Goal: Task Accomplishment & Management: Use online tool/utility

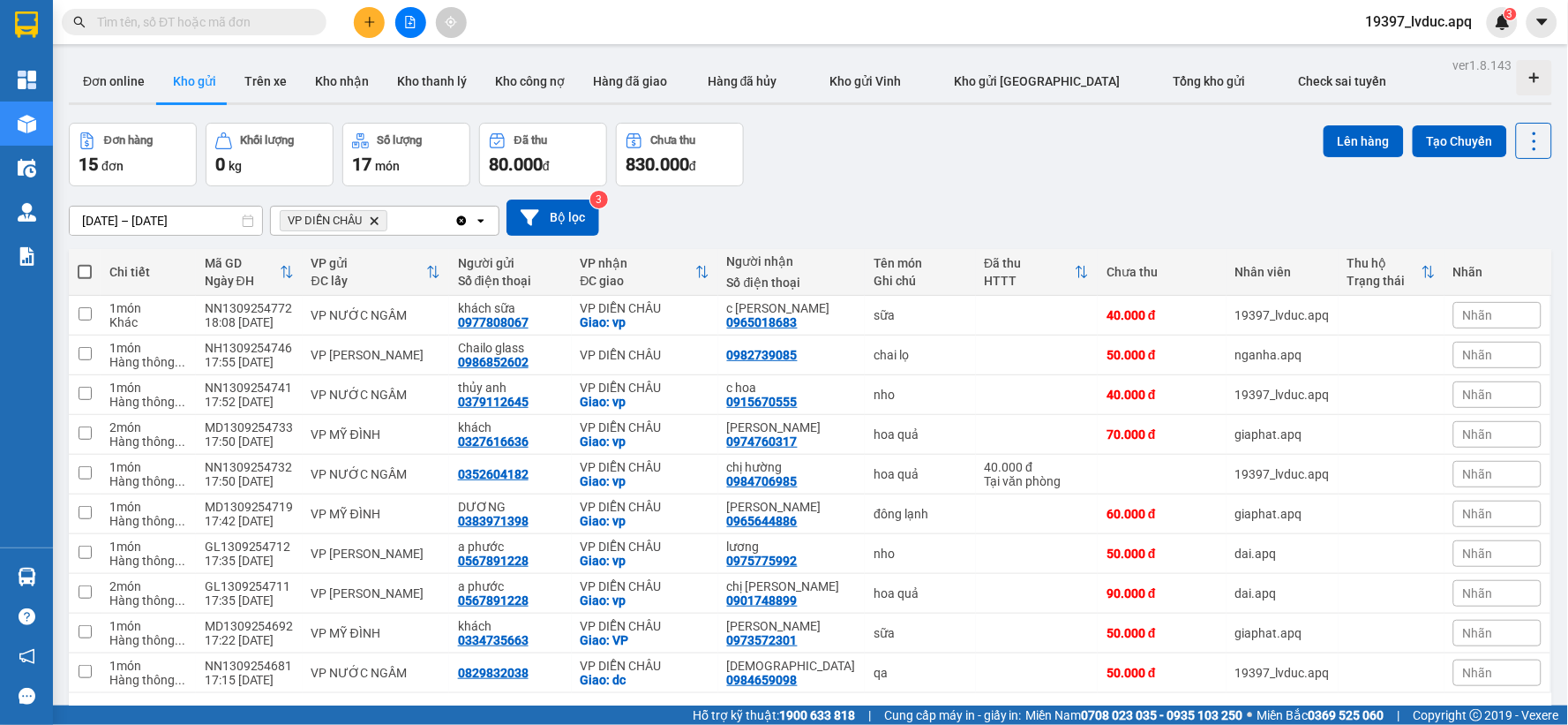
click at [854, 207] on div "[DATE] – [DATE] Press the down arrow key to interact with the calendar and sele…" at bounding box center [811, 218] width 1483 height 36
click at [372, 223] on icon "Delete" at bounding box center [374, 221] width 11 height 11
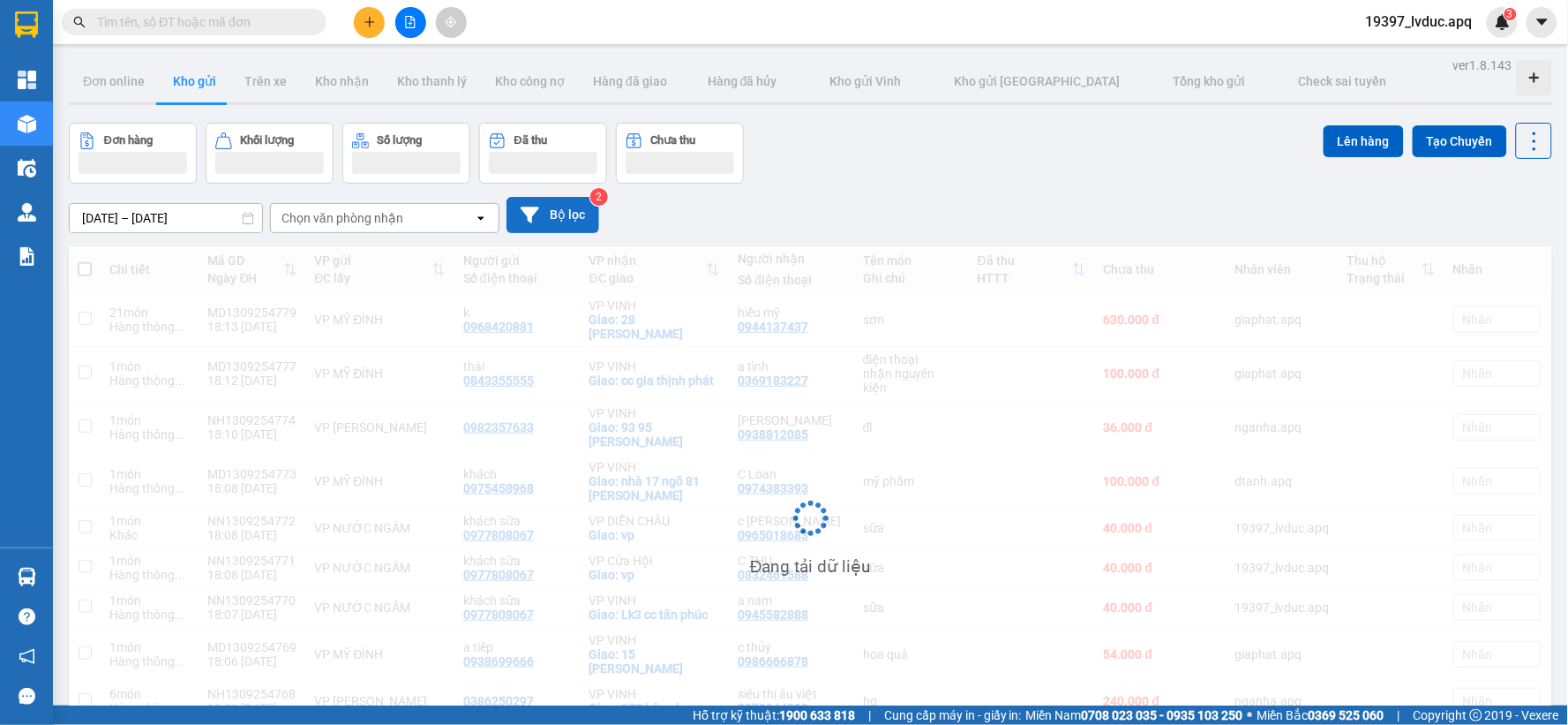
click at [551, 212] on button "Bộ lọc" at bounding box center [552, 215] width 93 height 36
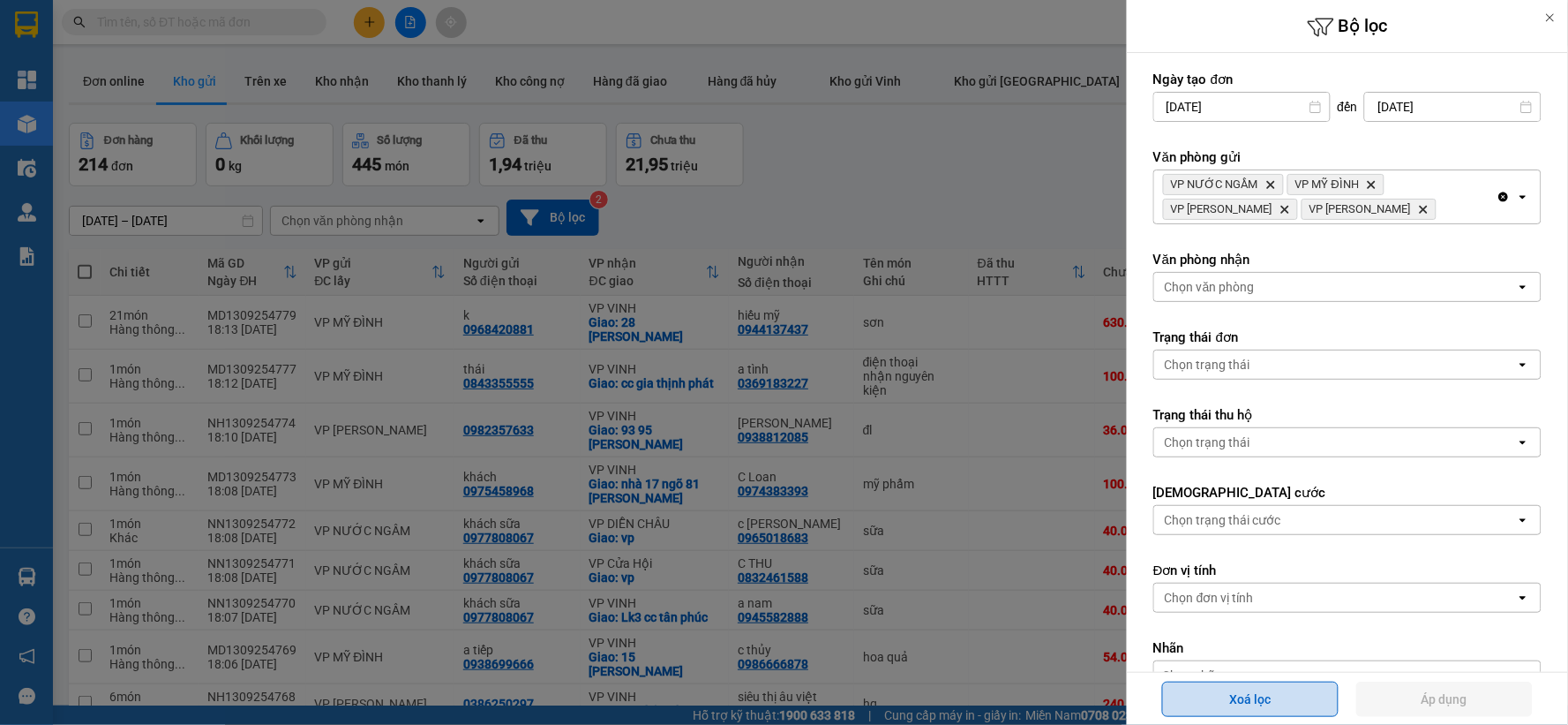
click at [1311, 712] on button "Xoá lọc" at bounding box center [1251, 699] width 177 height 35
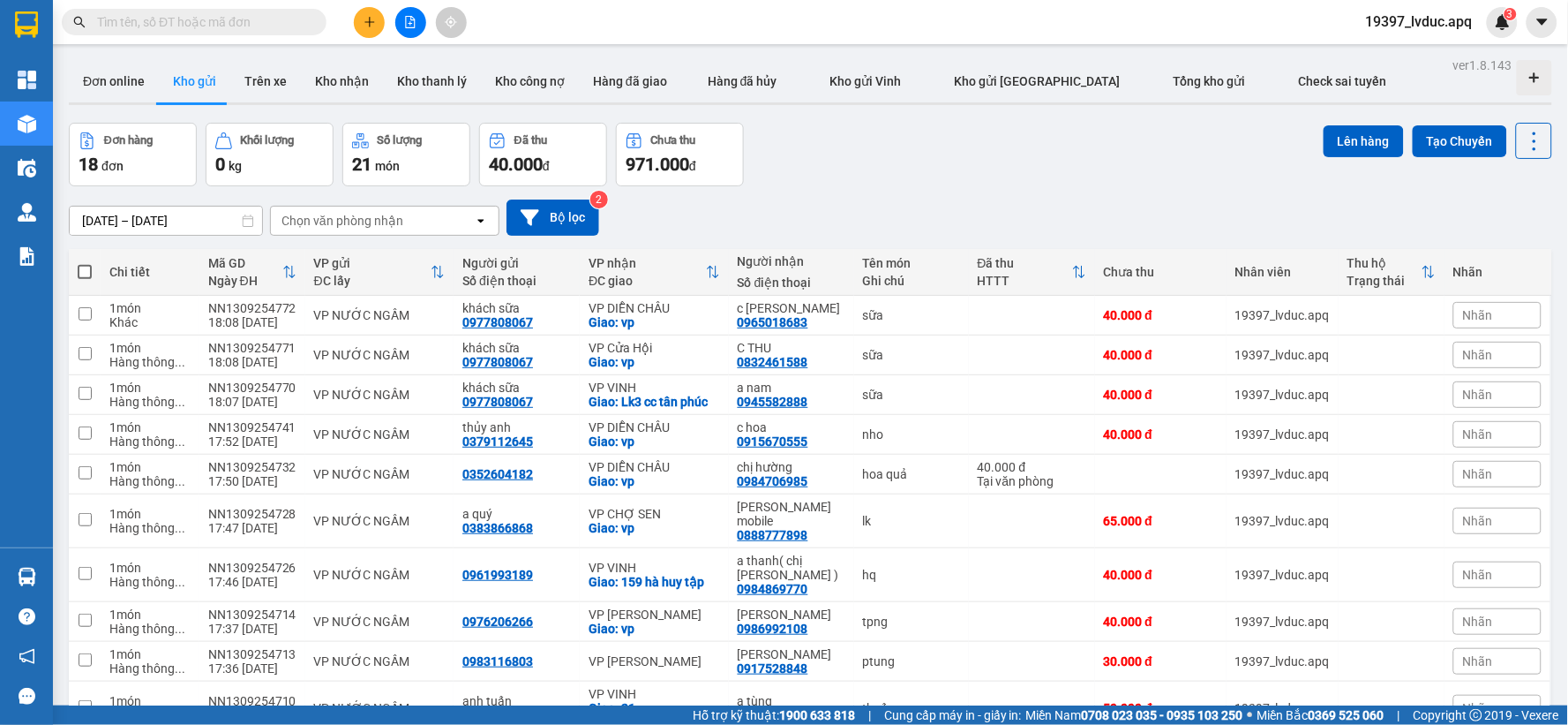
click at [849, 172] on div "Đơn hàng 18 đơn Khối lượng 0 kg Số lượng 21 món Đã thu 40.000 đ Chưa thu 971.00…" at bounding box center [811, 155] width 1483 height 64
click at [579, 228] on button "Bộ lọc" at bounding box center [552, 218] width 93 height 36
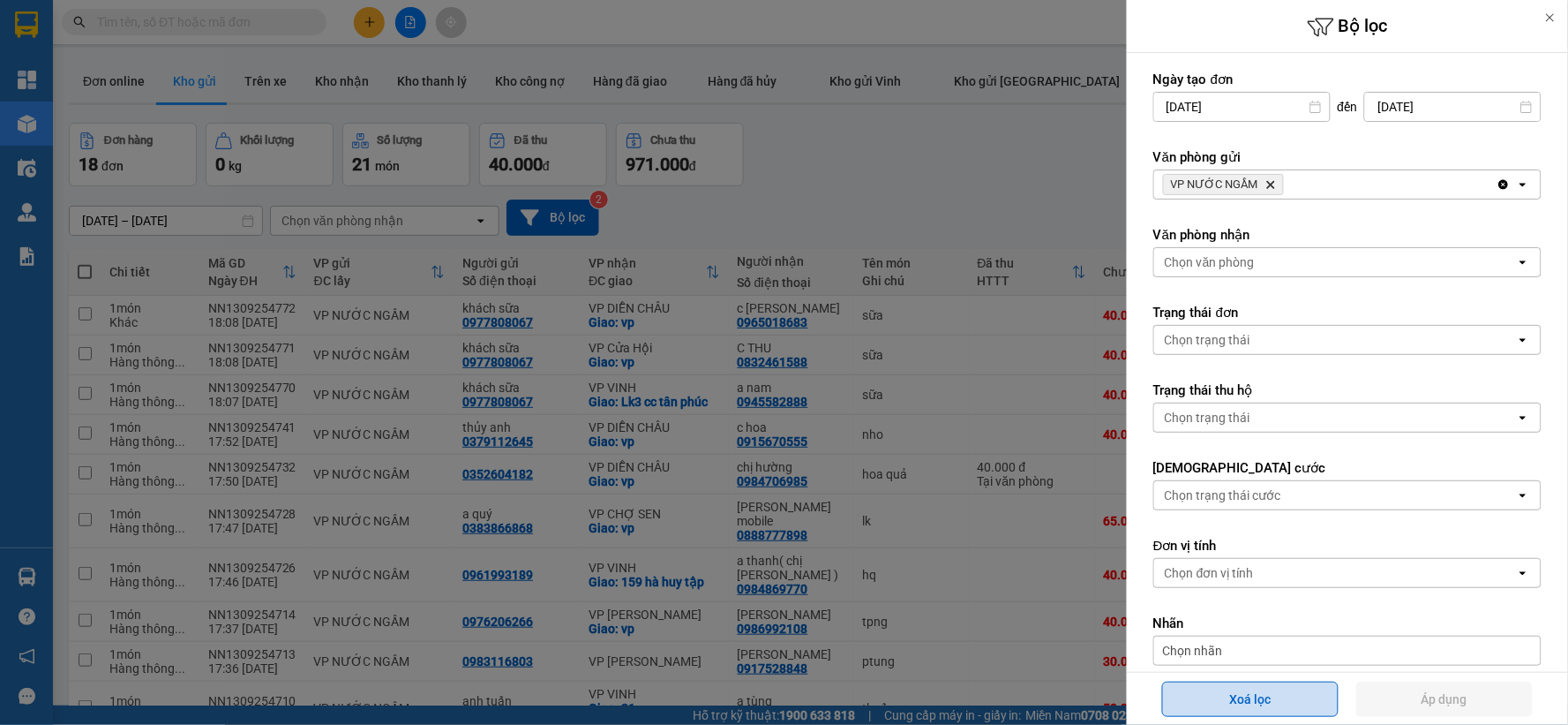
click at [1254, 712] on button "Xoá lọc" at bounding box center [1251, 699] width 177 height 35
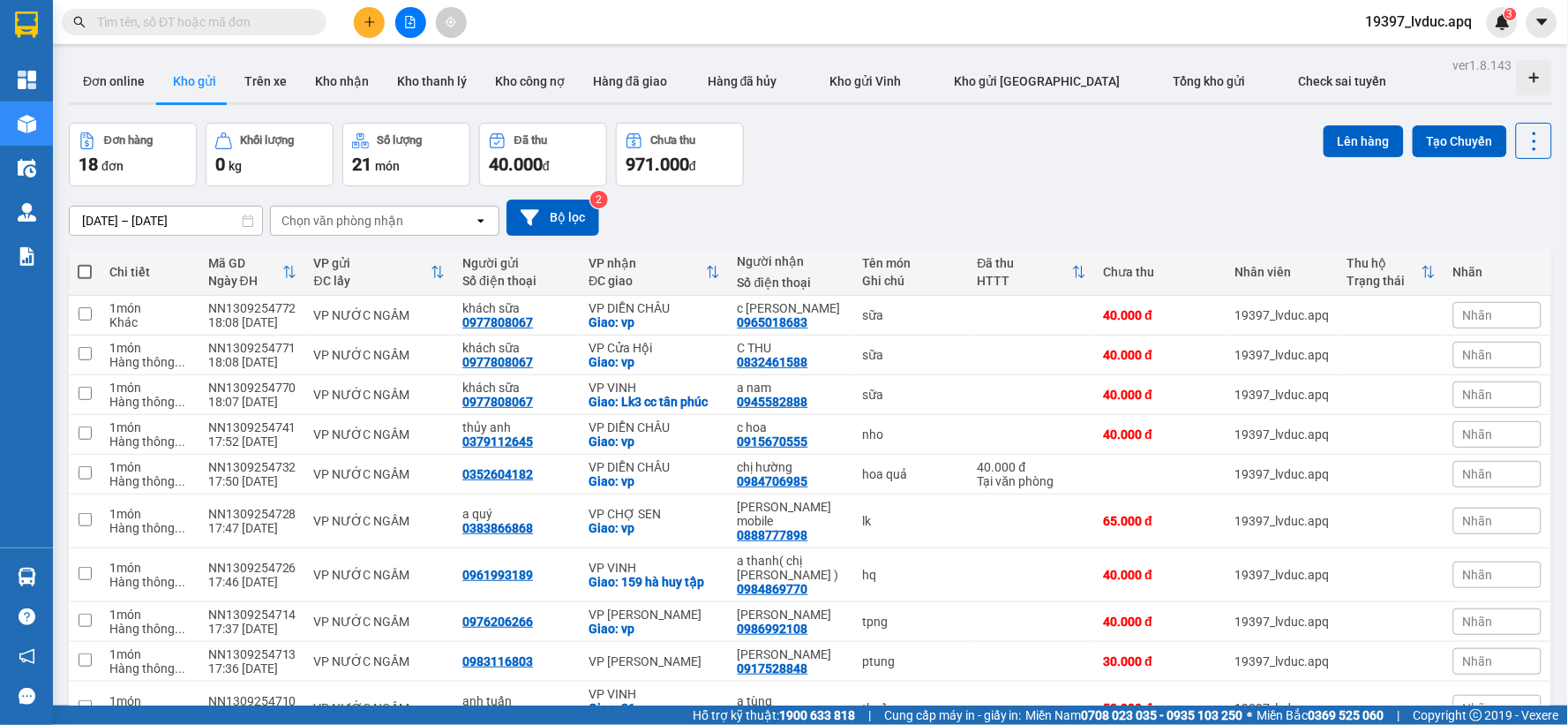
click at [843, 187] on div "[DATE] – [DATE] Press the down arrow key to interact with the calendar and sele…" at bounding box center [811, 218] width 1483 height 63
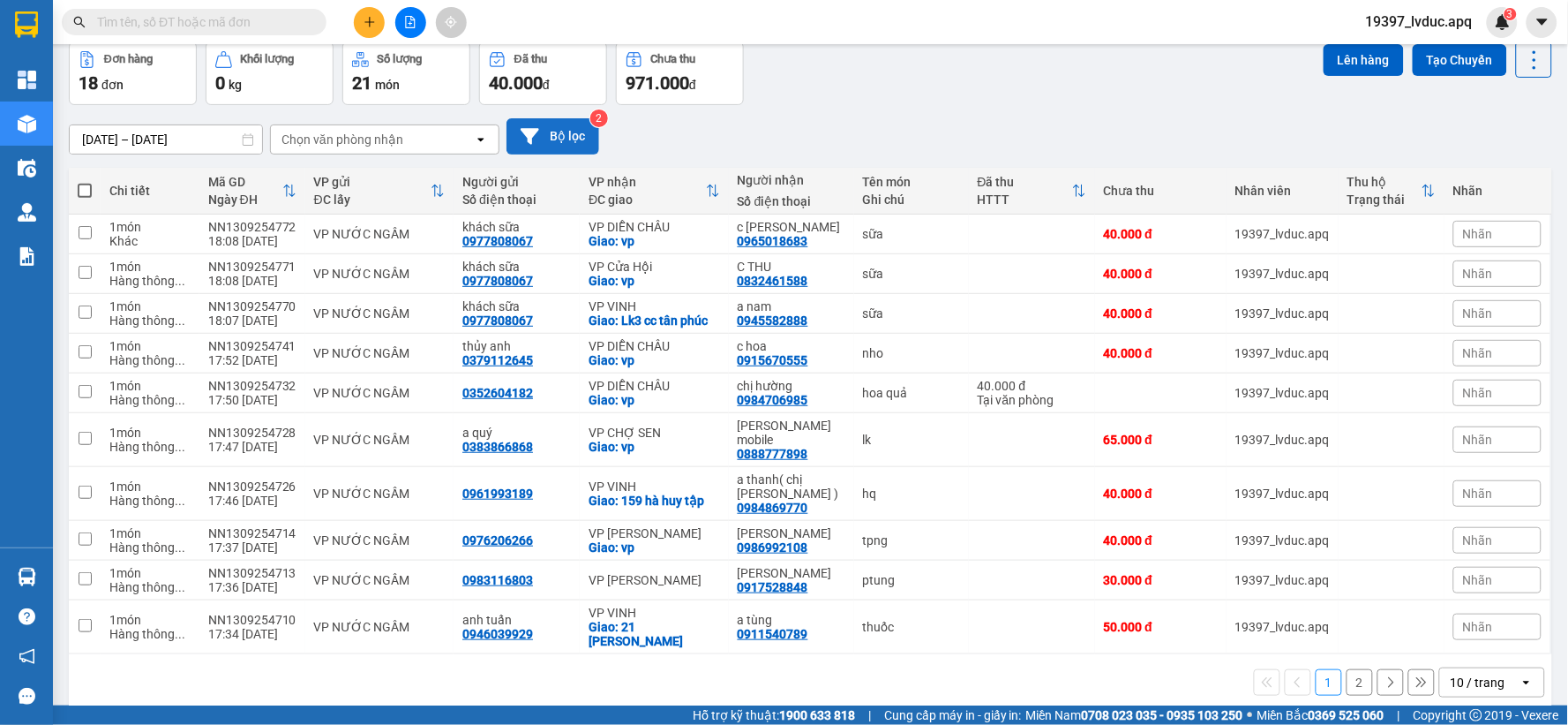
click at [567, 143] on button "Bộ lọc" at bounding box center [552, 136] width 93 height 36
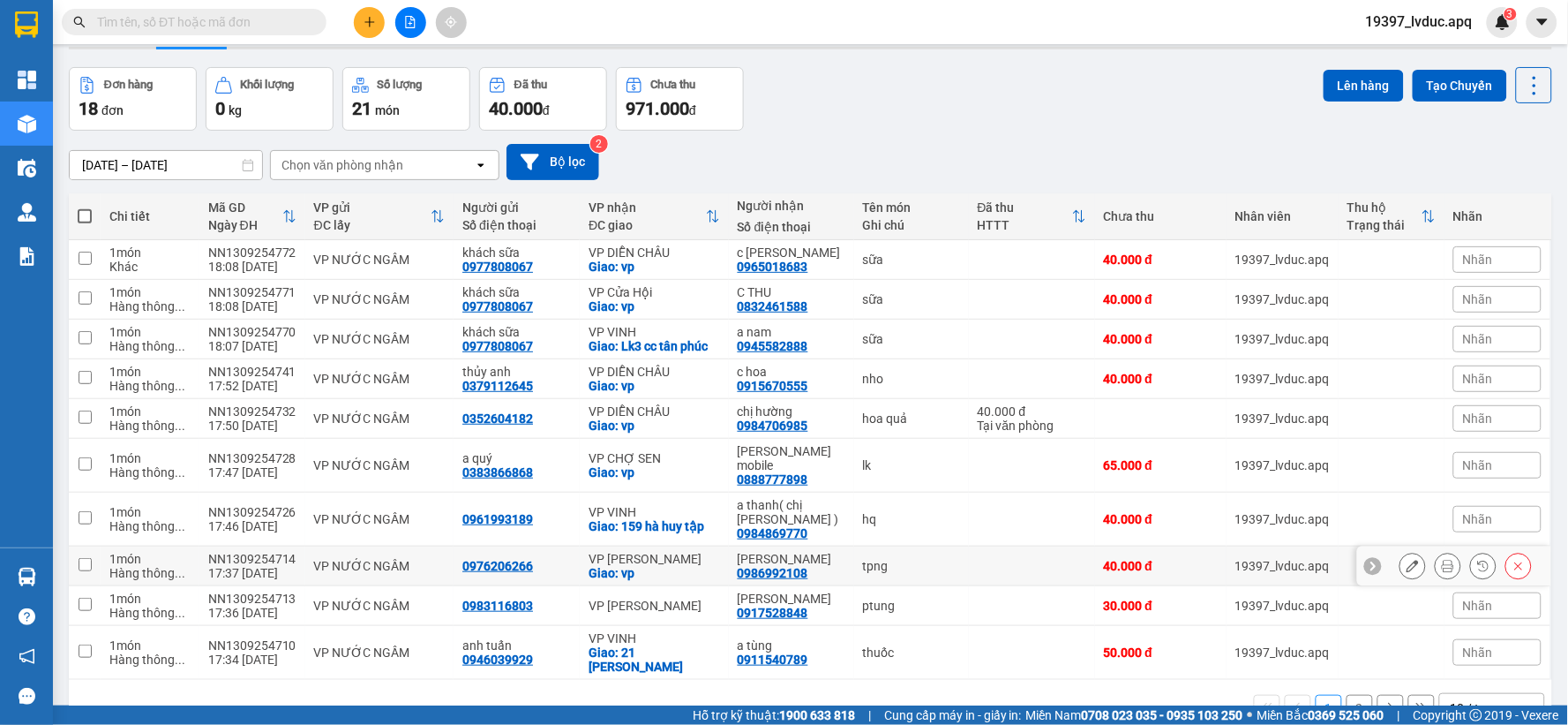
scroll to position [81, 0]
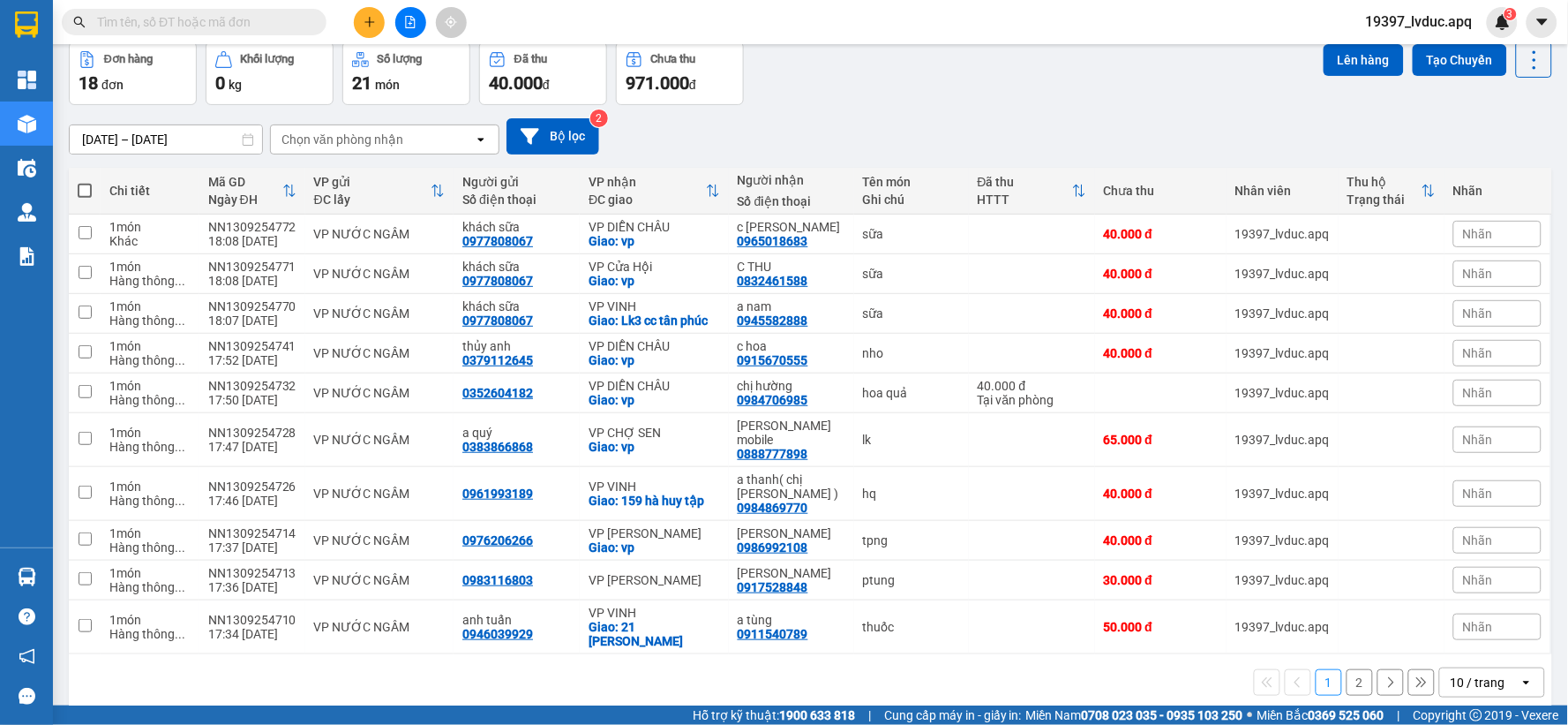
click at [886, 95] on div "Đơn hàng 18 đơn Khối lượng 0 kg Số lượng 21 món Đã thu 40.000 đ Chưa thu 971.00…" at bounding box center [811, 73] width 1483 height 64
click at [415, 4] on div "Kết quả tìm kiếm ( 0 ) Bộ lọc Ngày tạo đơn gần nhất No Data 19397_lvduc.apq 3" at bounding box center [784, 22] width 1568 height 44
click at [407, 24] on icon "file-add" at bounding box center [410, 22] width 12 height 12
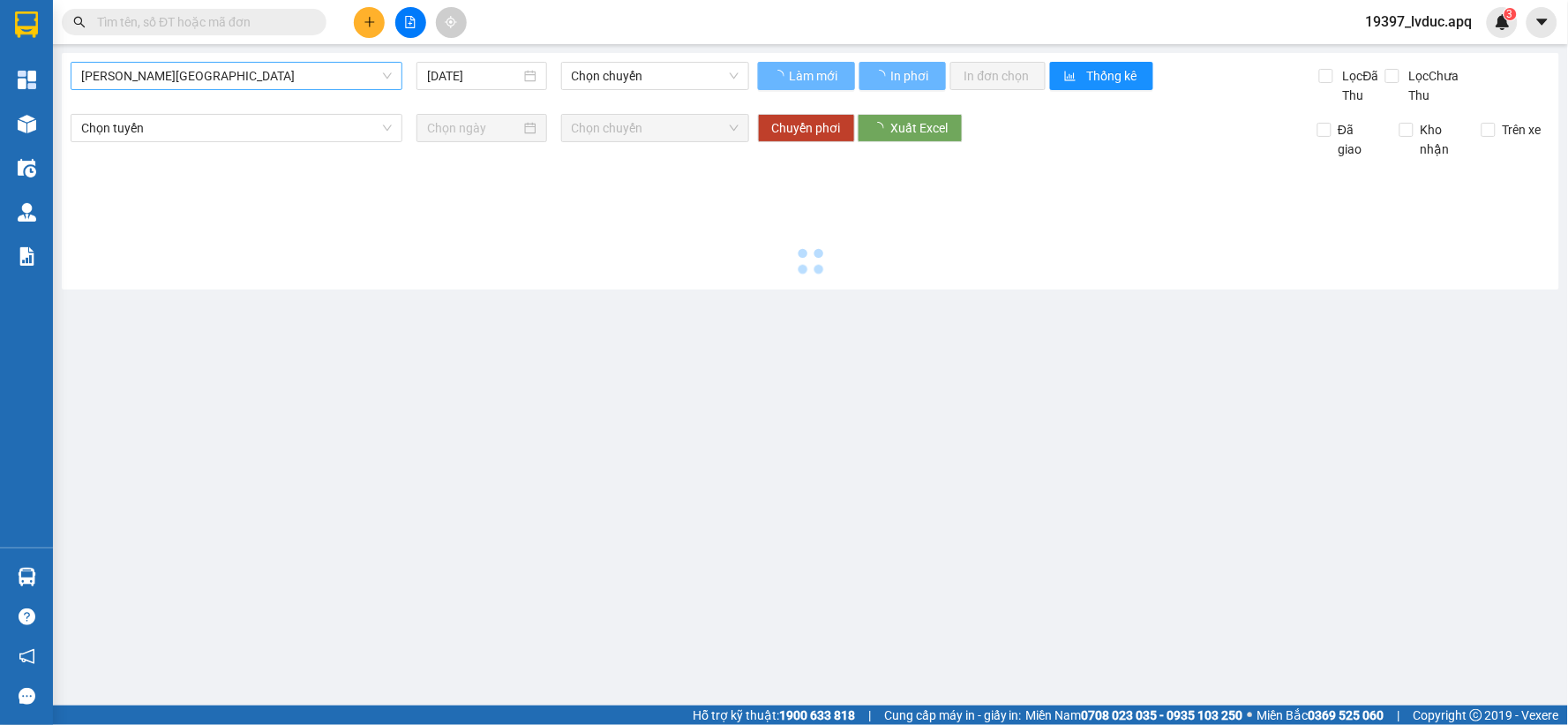
click at [252, 87] on span "Gia Lâm - Mỹ Đình" at bounding box center [236, 76] width 310 height 27
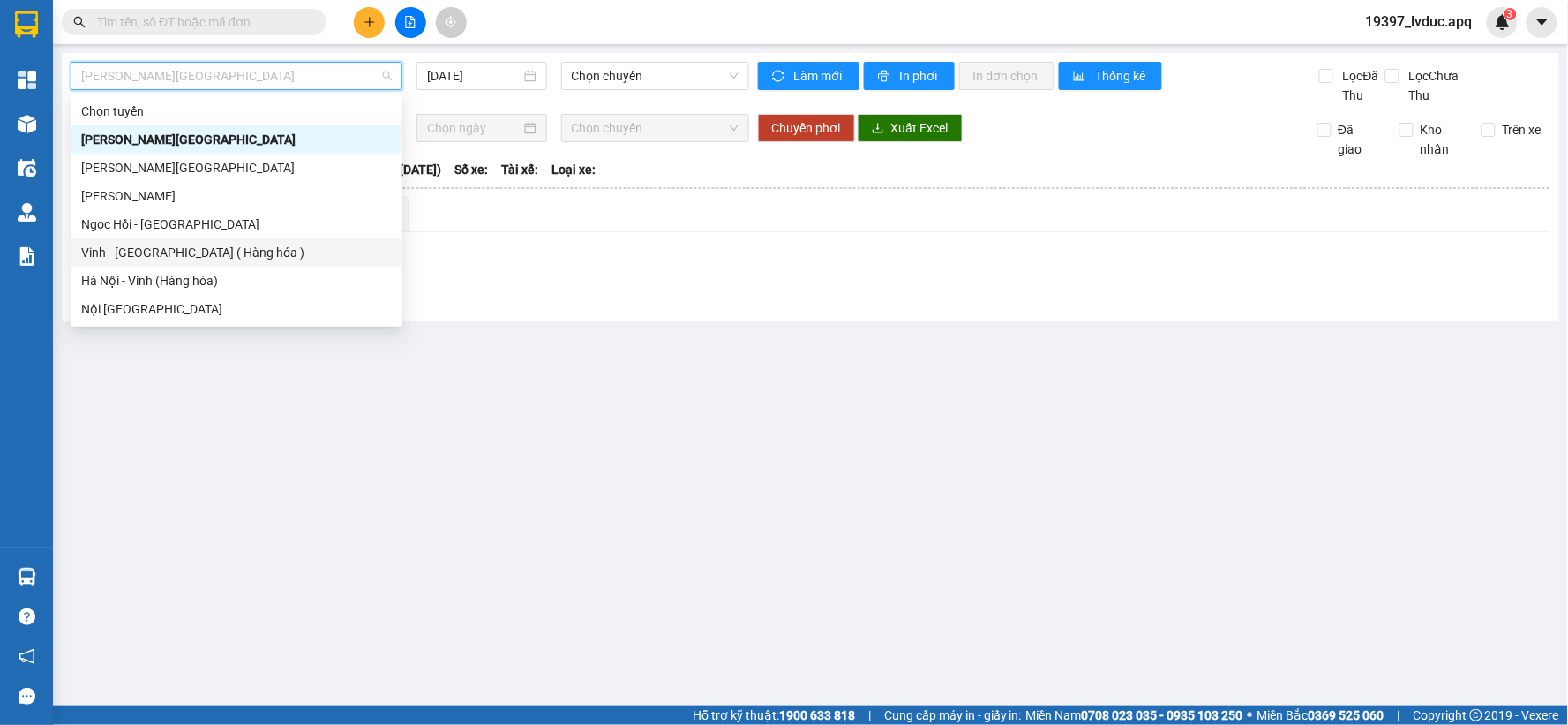
click at [204, 243] on div "Vinh - Hà Nội ( Hàng hóa )" at bounding box center [236, 253] width 310 height 19
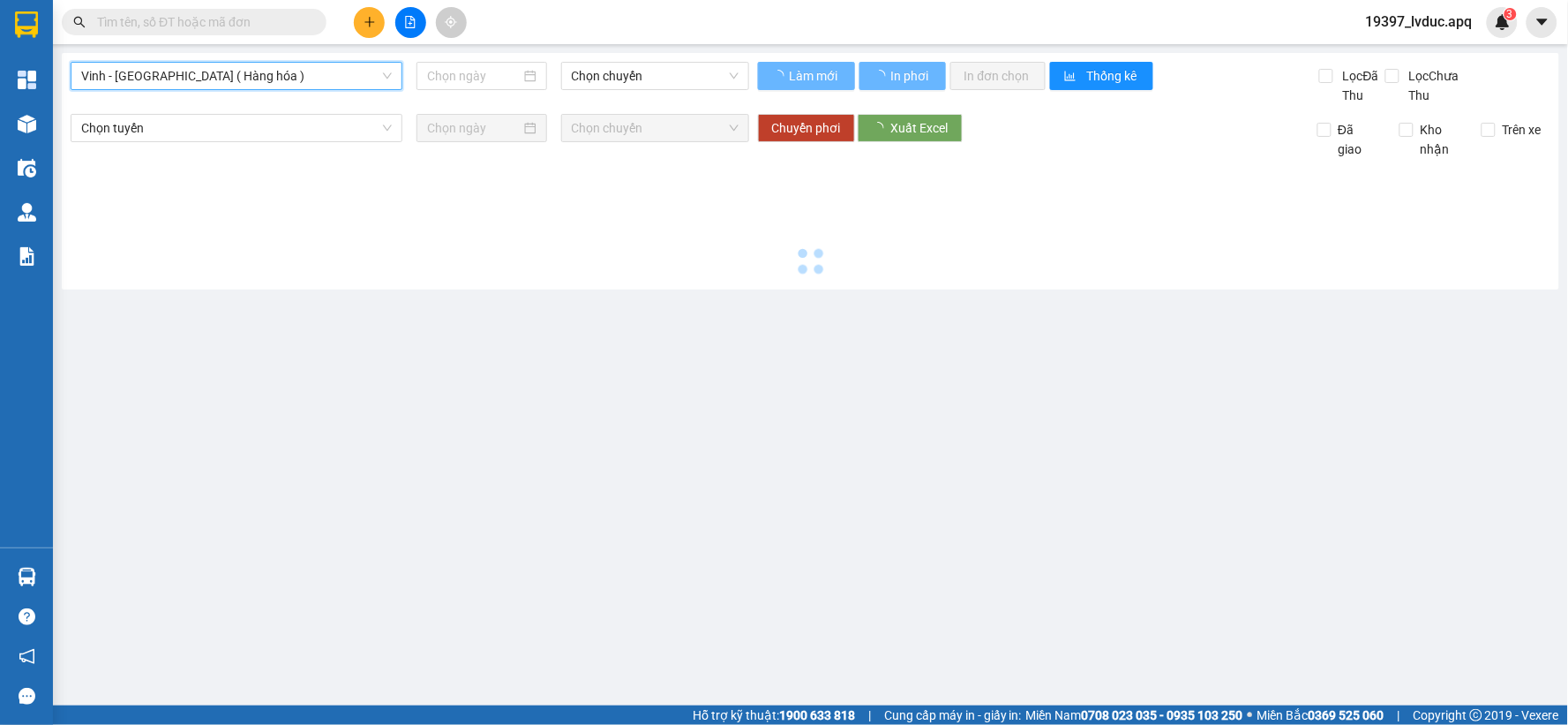
type input "[DATE]"
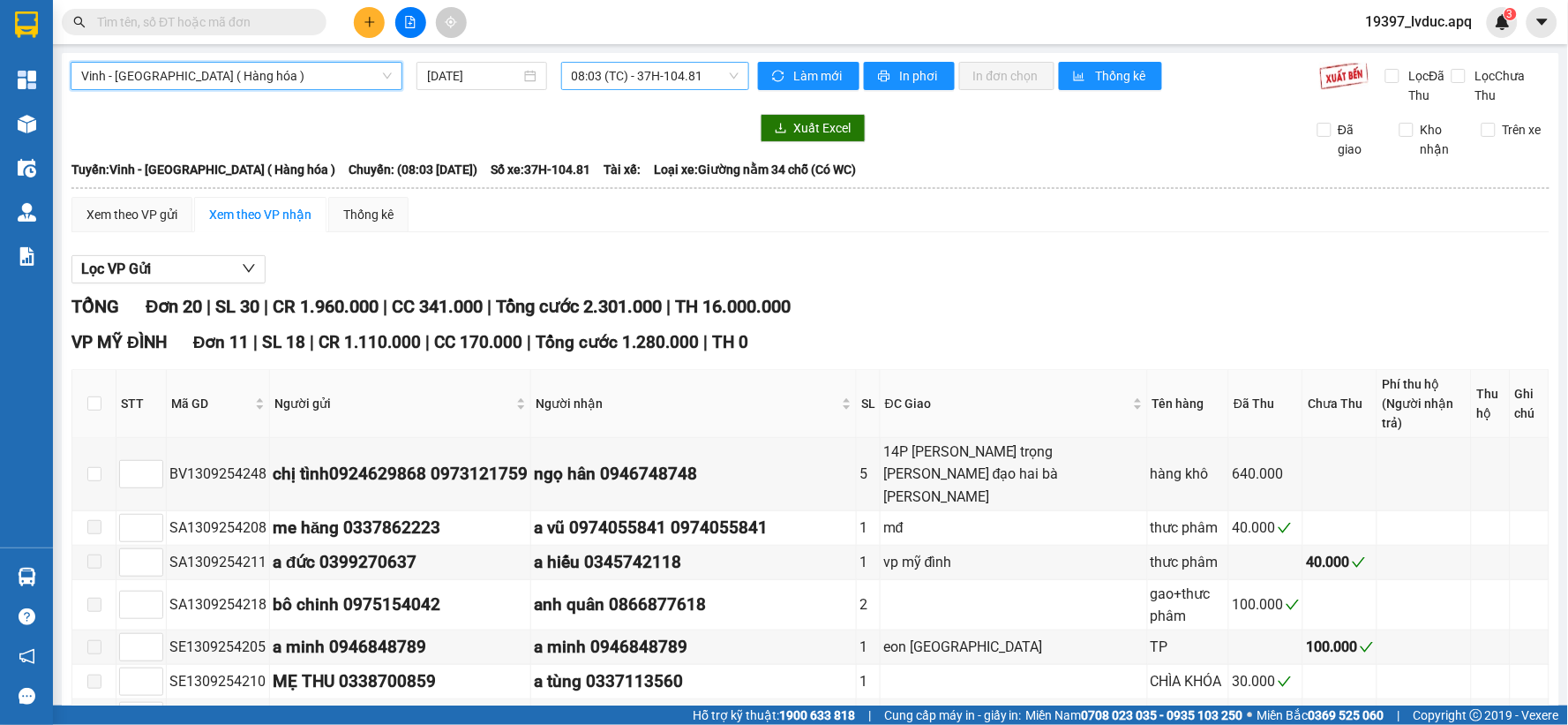
click at [671, 72] on span "08:03 (TC) - 37H-104.81" at bounding box center [655, 76] width 167 height 27
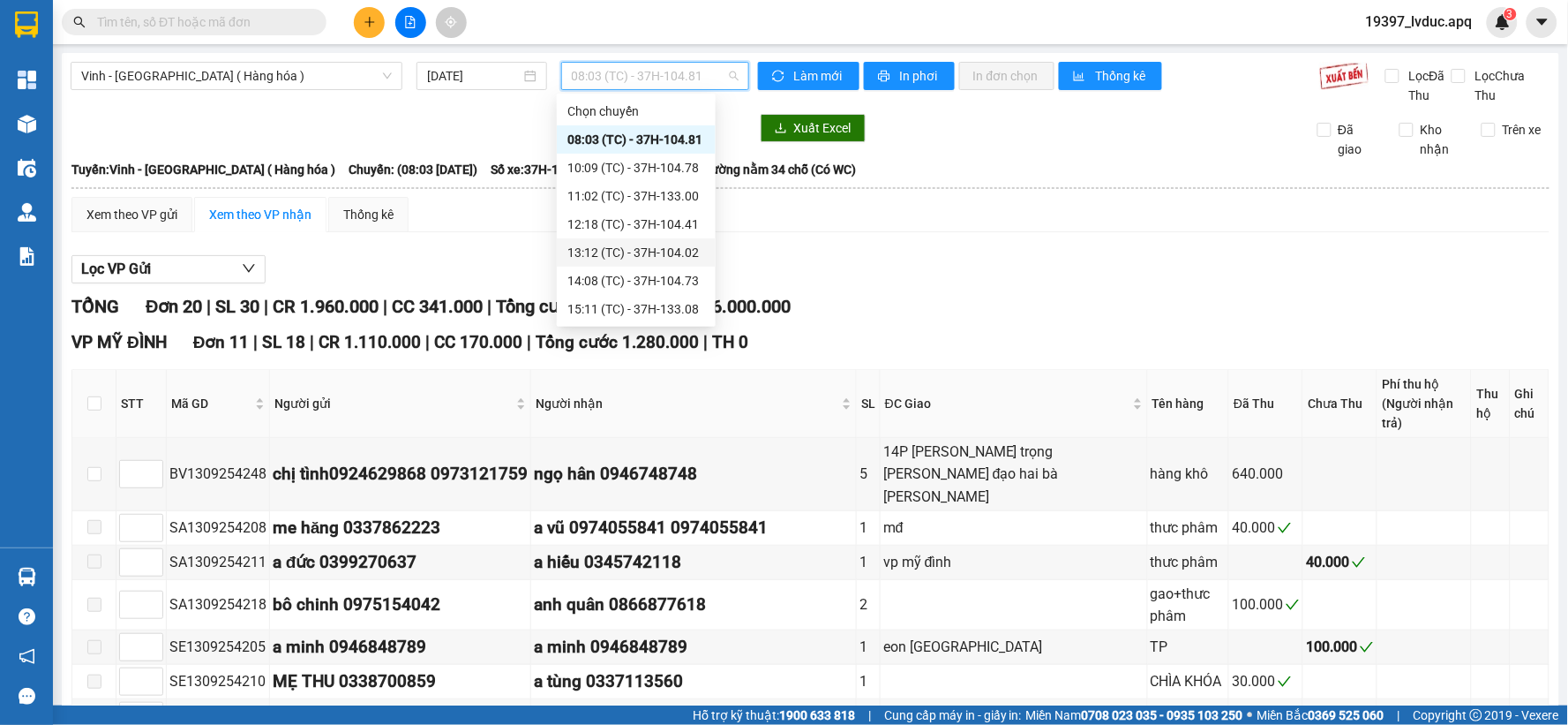
click at [658, 255] on div "13:12 (TC) - 37H-104.02" at bounding box center [636, 253] width 138 height 19
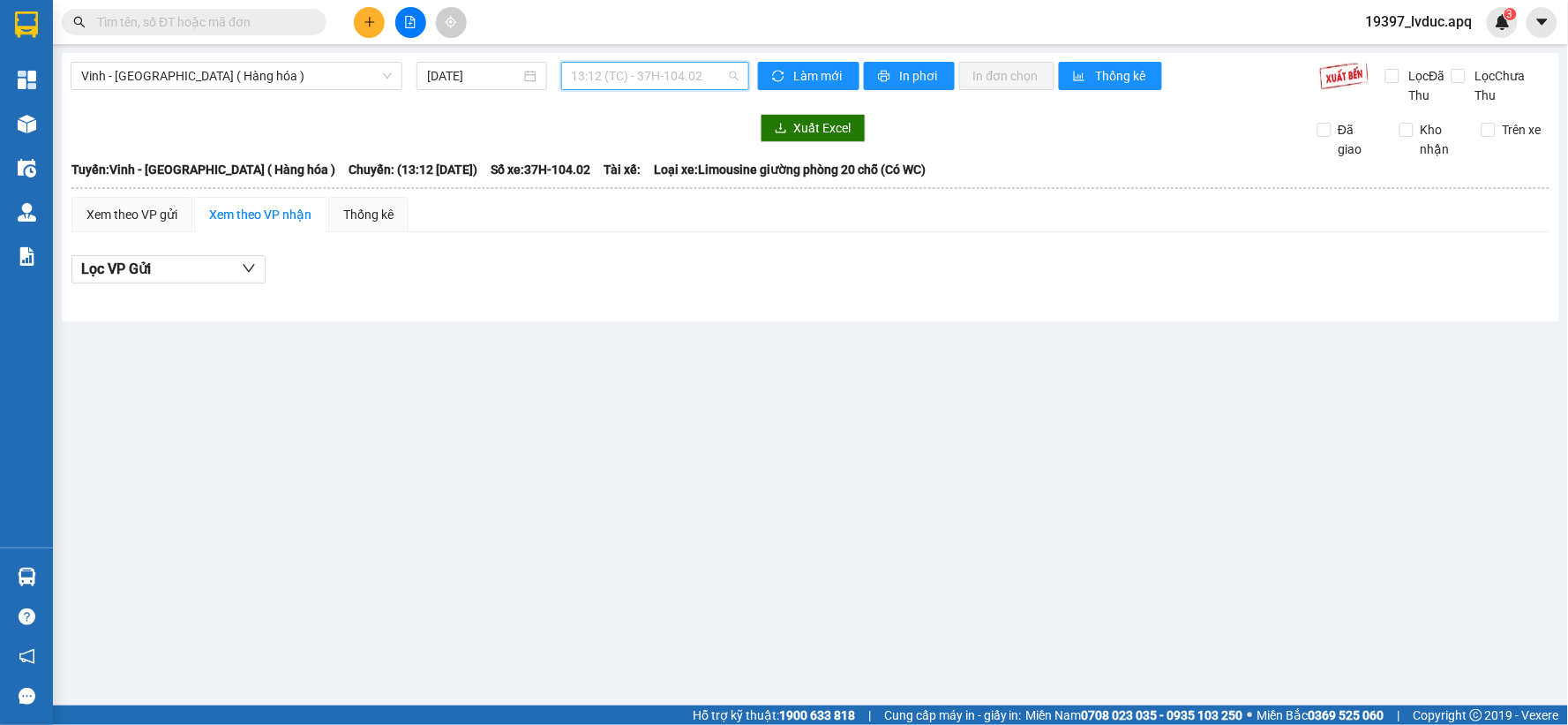
click at [702, 80] on span "13:12 (TC) - 37H-104.02" at bounding box center [655, 76] width 167 height 27
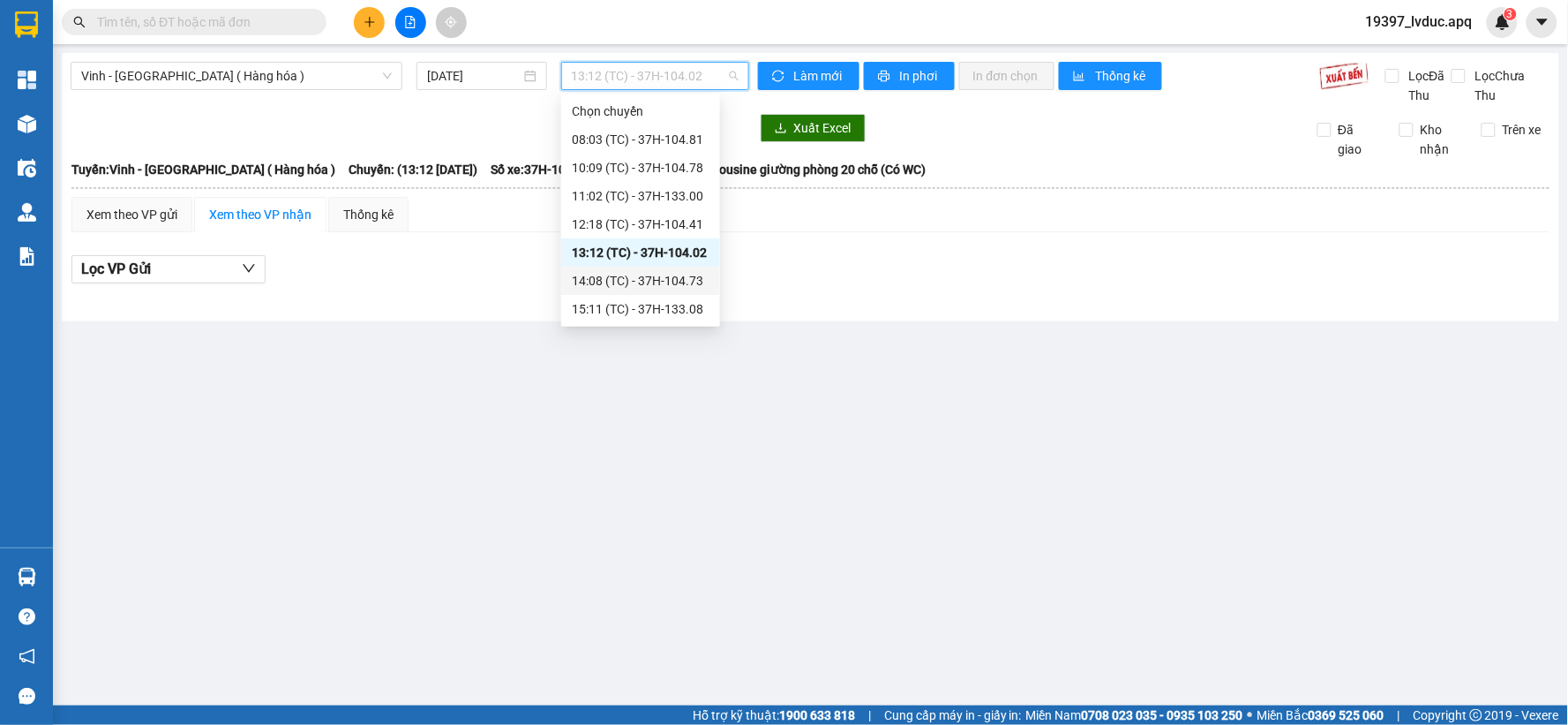
click at [684, 278] on div "14:08 (TC) - 37H-104.73" at bounding box center [641, 280] width 138 height 19
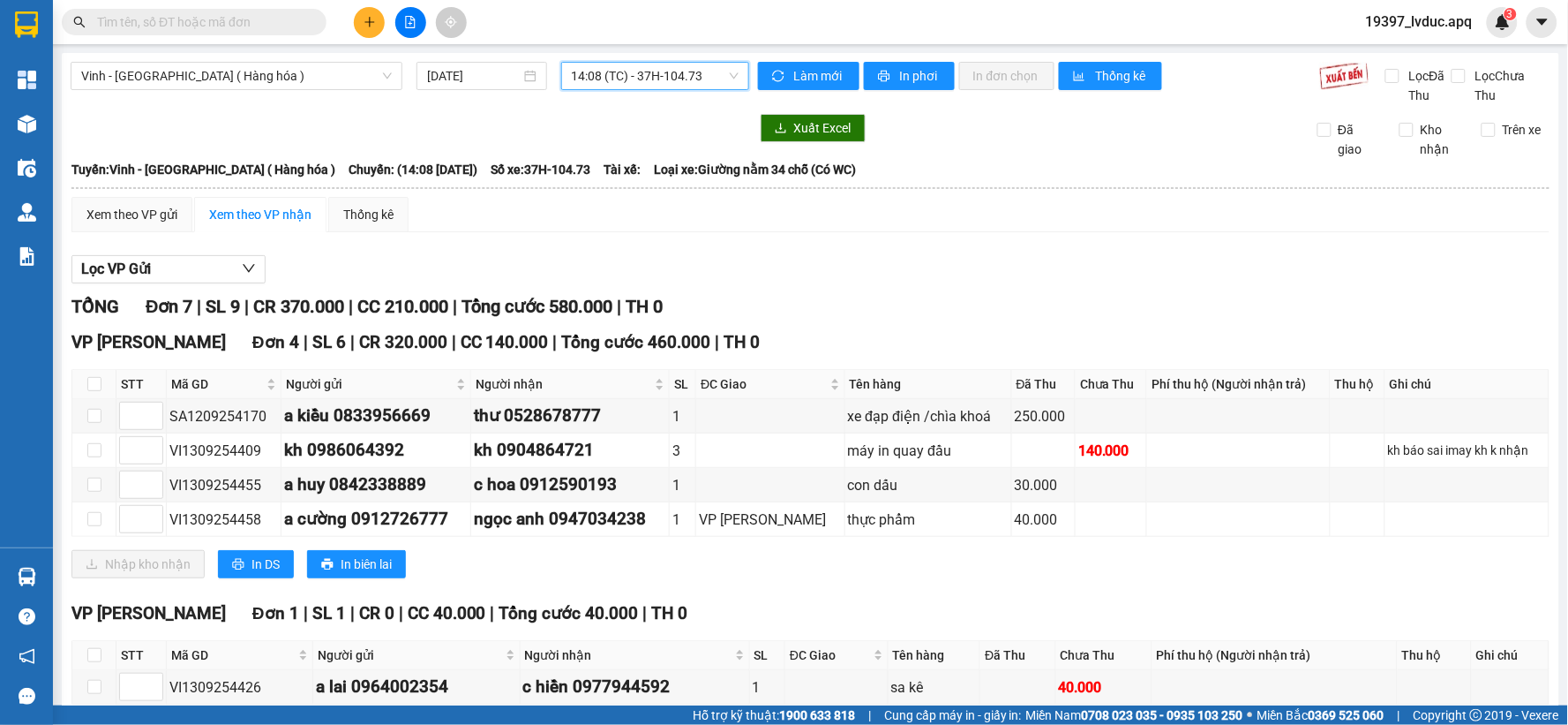
click at [713, 76] on span "14:08 (TC) - 37H-104.73" at bounding box center [655, 76] width 167 height 27
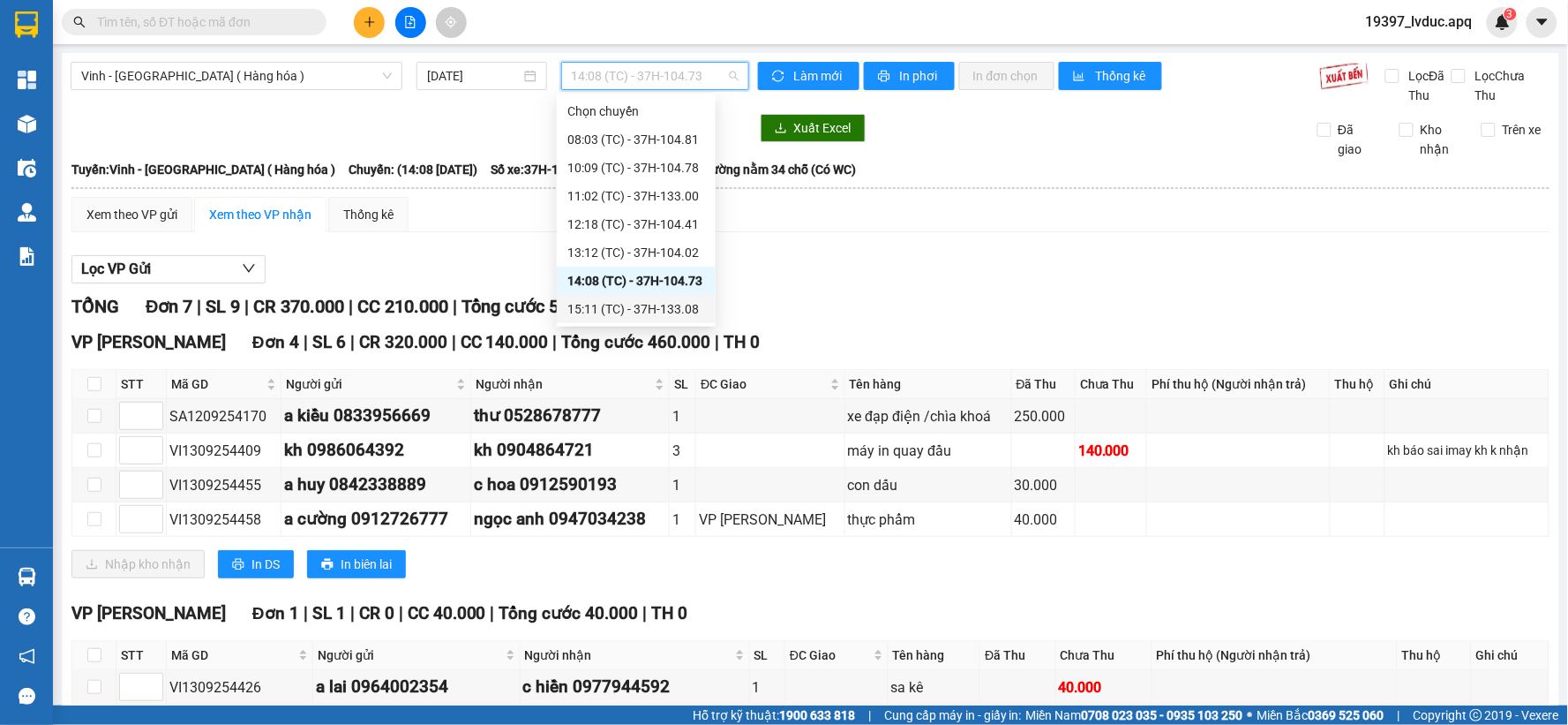
scroll to position [98, 0]
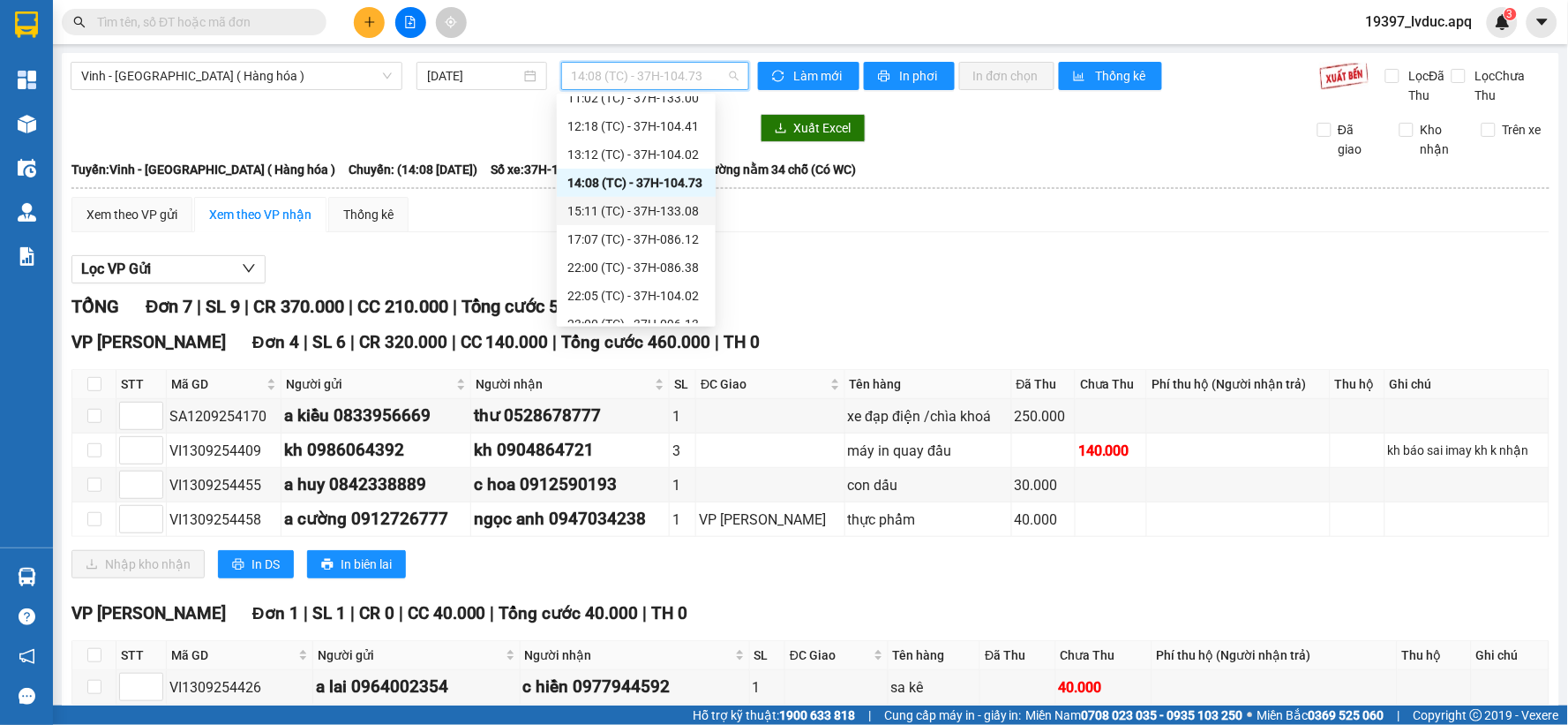
click at [659, 208] on div "15:11 (TC) - 37H-133.08" at bounding box center [636, 211] width 138 height 19
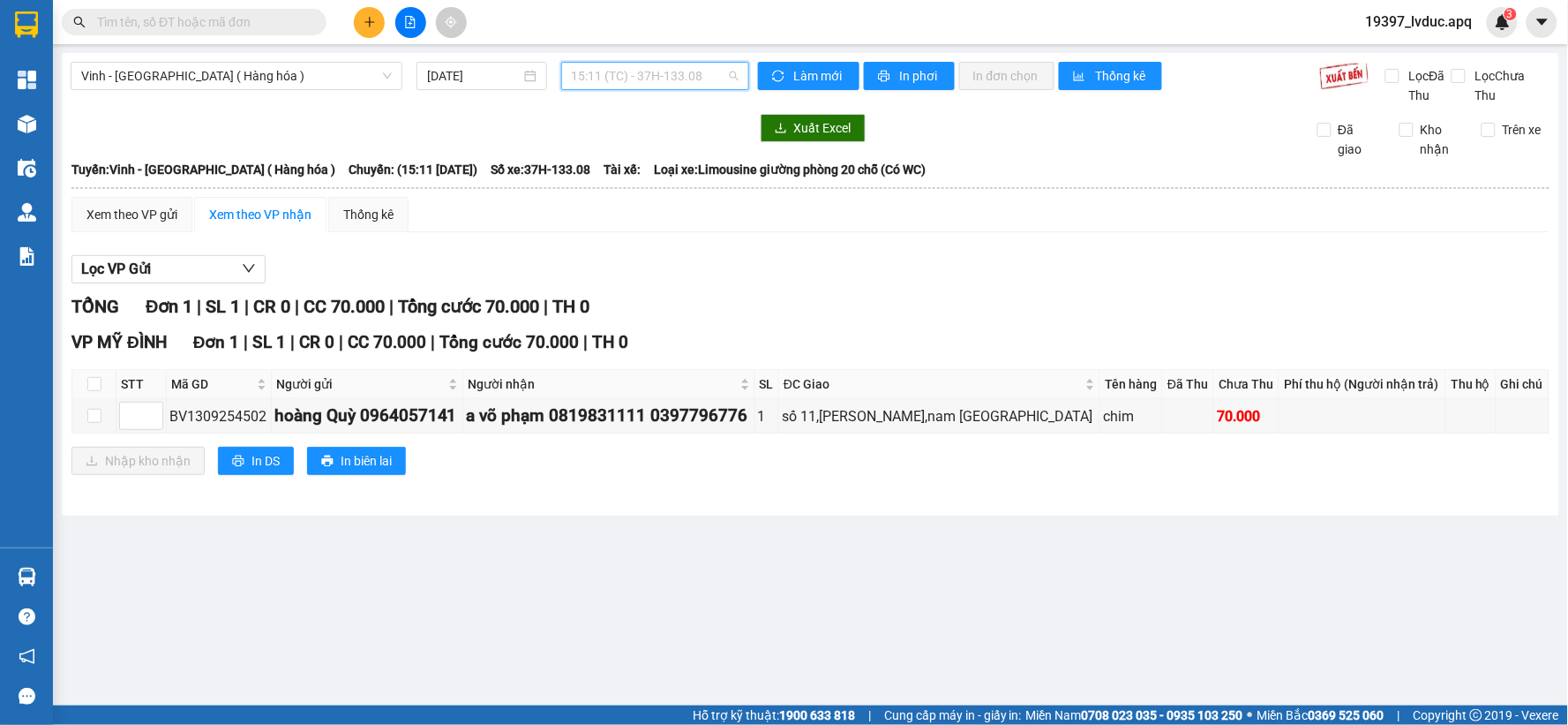
click at [701, 69] on span "15:11 (TC) - 37H-133.08" at bounding box center [655, 76] width 167 height 27
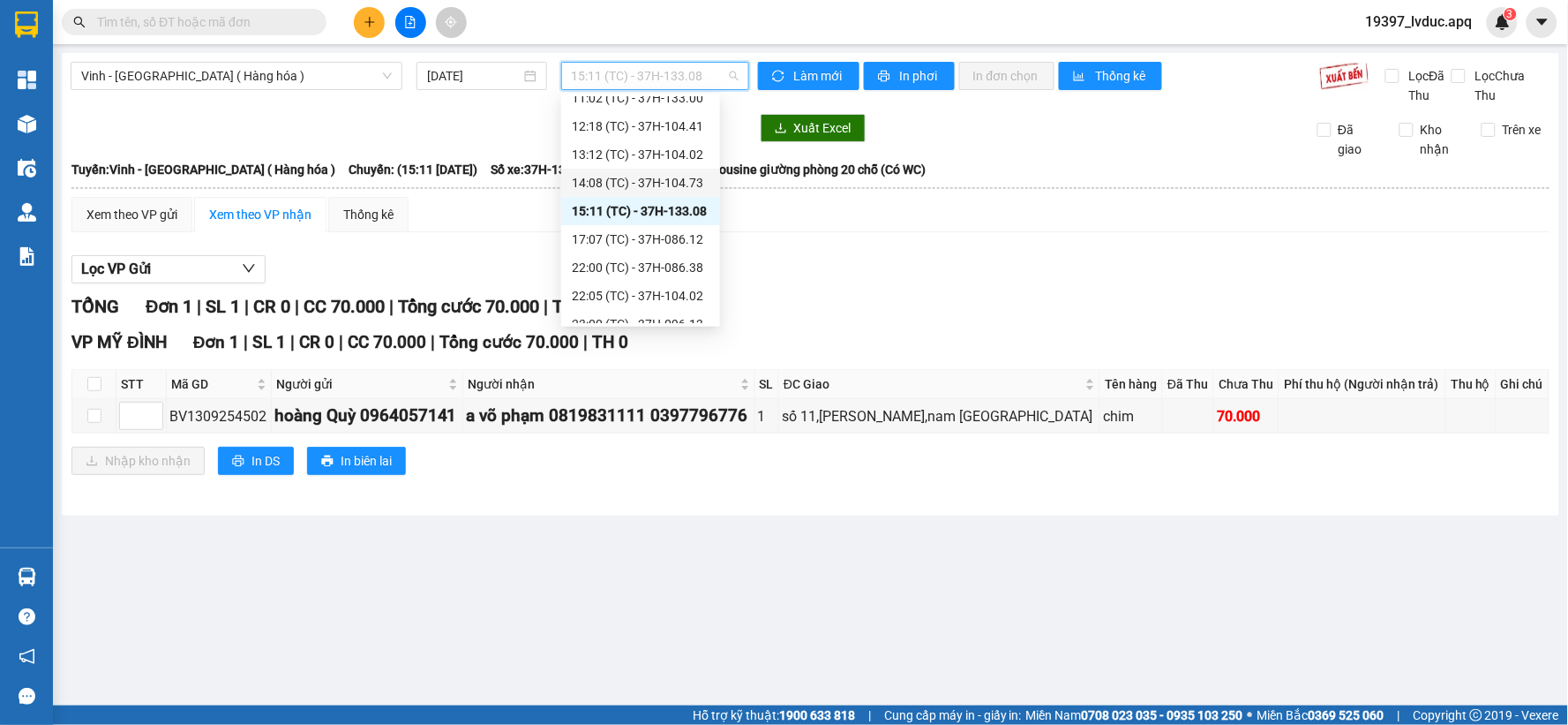
click at [773, 319] on div "TỔNG Đơn 1 | SL 1 | CR 0 | CC 70.000 | Tổng cước 70.000 | TH 0" at bounding box center [811, 306] width 1478 height 27
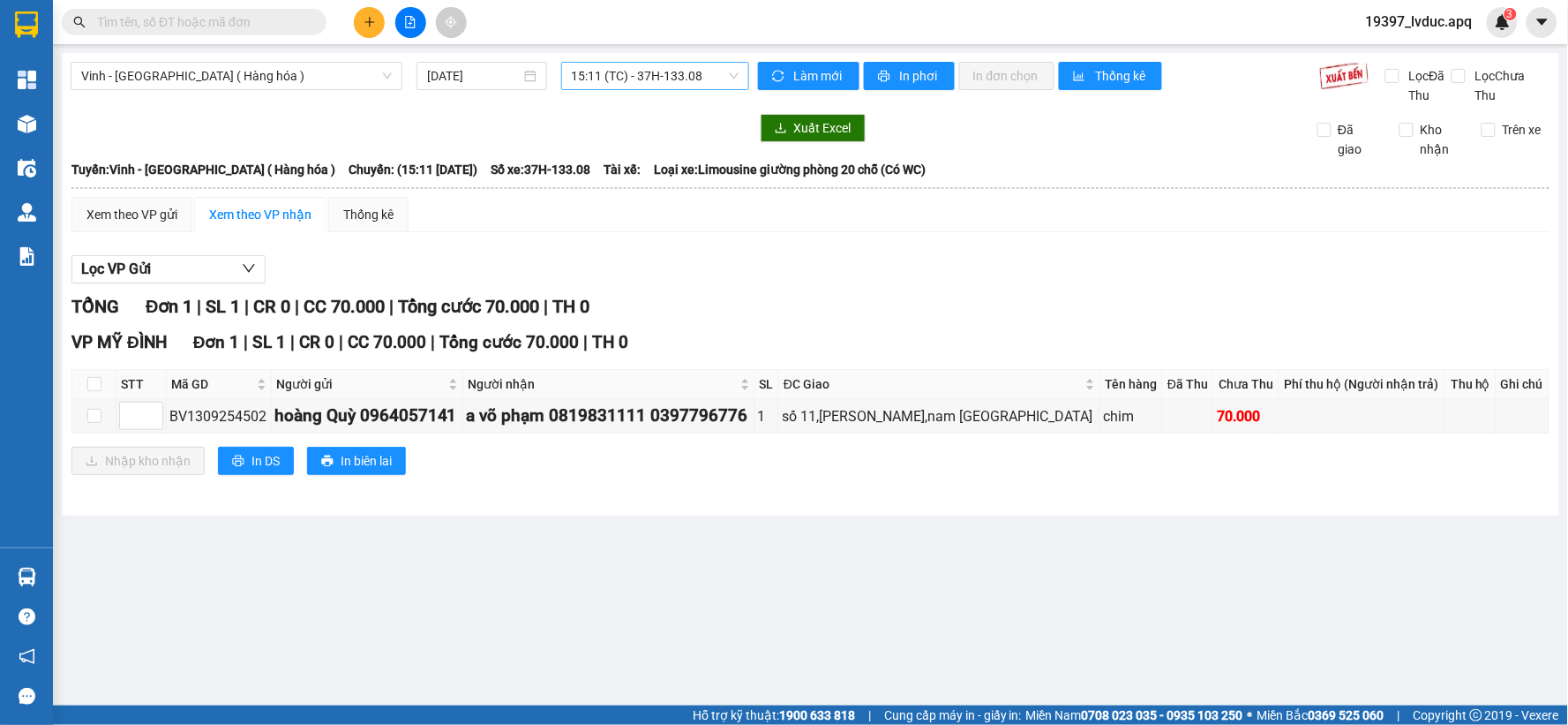
click at [709, 65] on span "15:11 (TC) - 37H-133.08" at bounding box center [655, 76] width 167 height 27
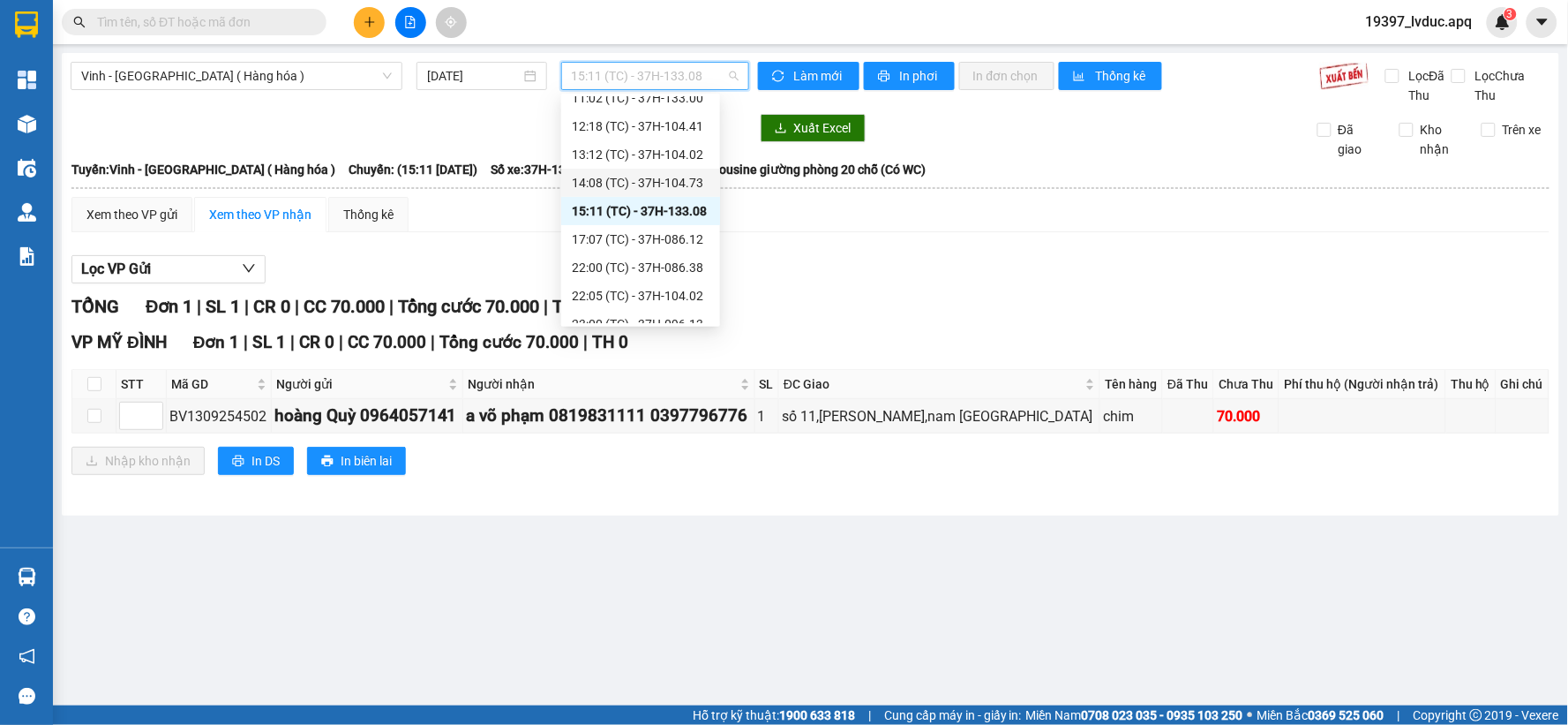
click at [677, 179] on div "14:08 (TC) - 37H-104.73" at bounding box center [641, 183] width 138 height 19
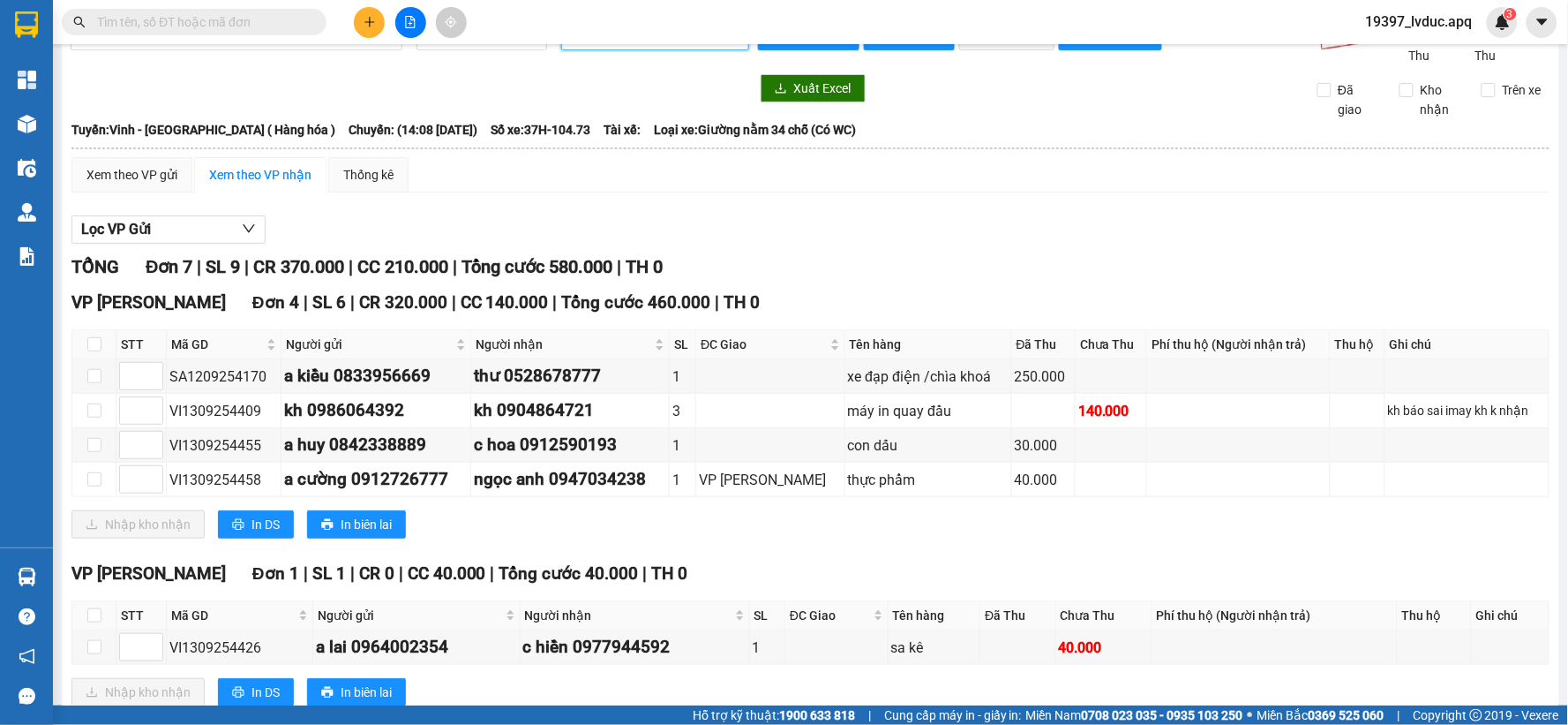
scroll to position [1, 0]
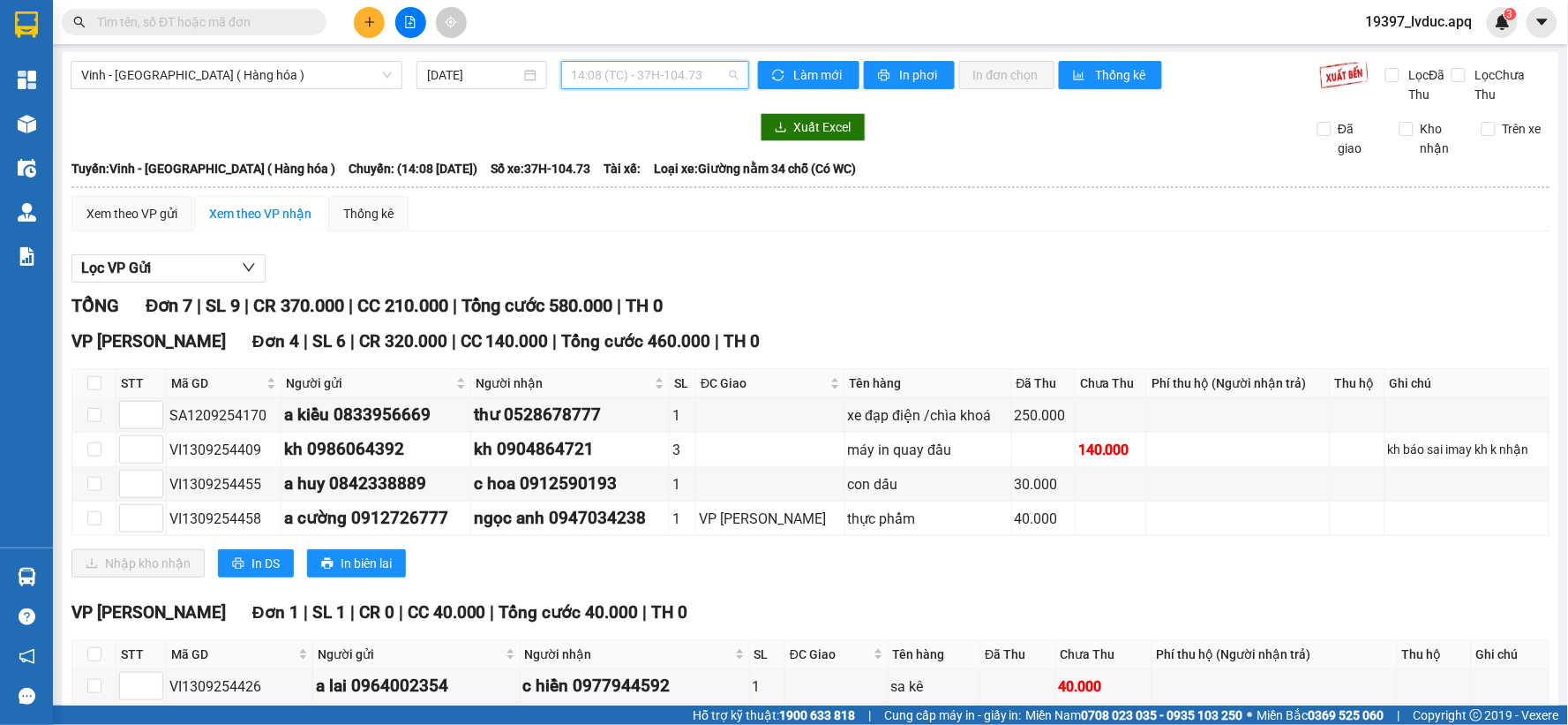
click at [616, 76] on span "14:08 (TC) - 37H-104.73" at bounding box center [655, 75] width 167 height 27
click at [638, 81] on span "14:08 (TC) - 37H-104.73" at bounding box center [655, 75] width 167 height 27
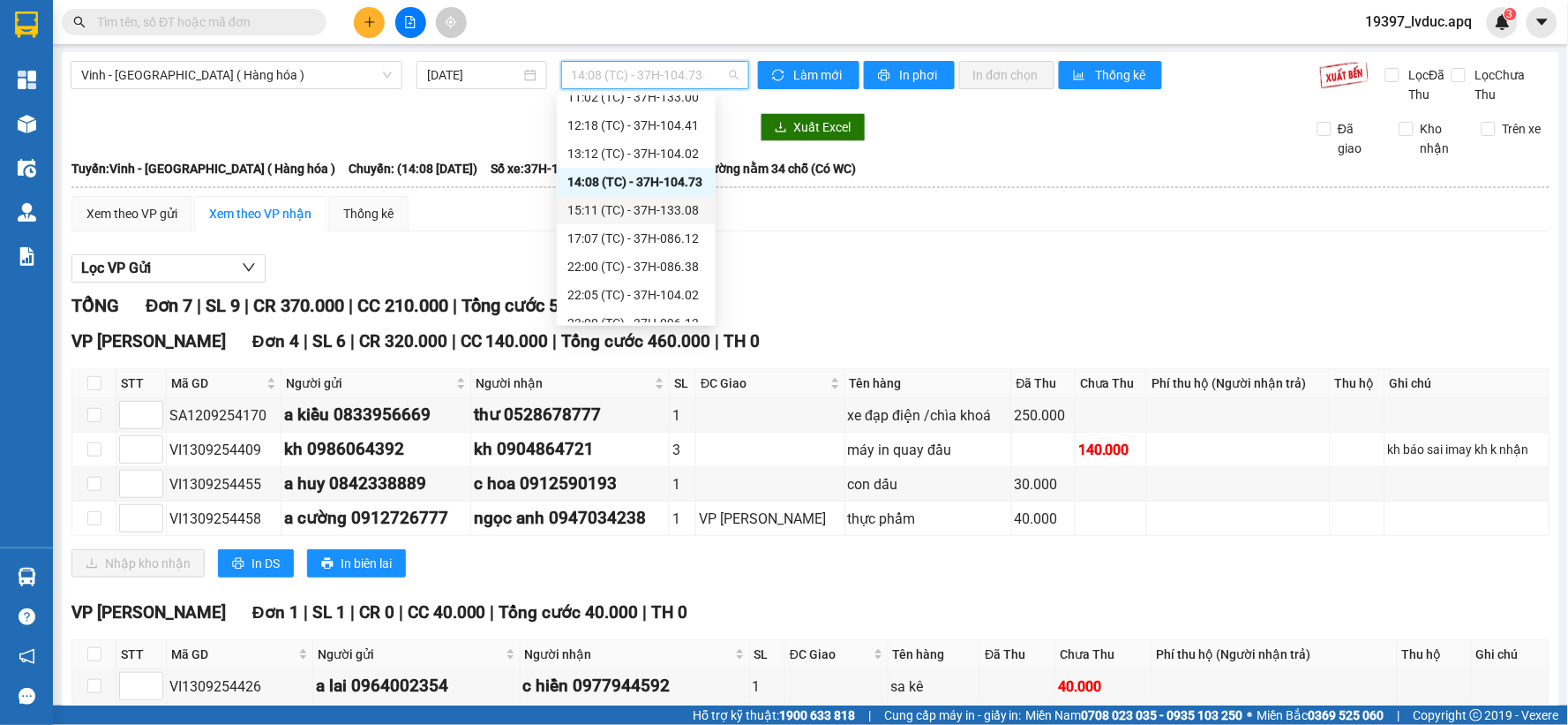
click at [662, 214] on div "15:11 (TC) - 37H-133.08" at bounding box center [636, 210] width 138 height 19
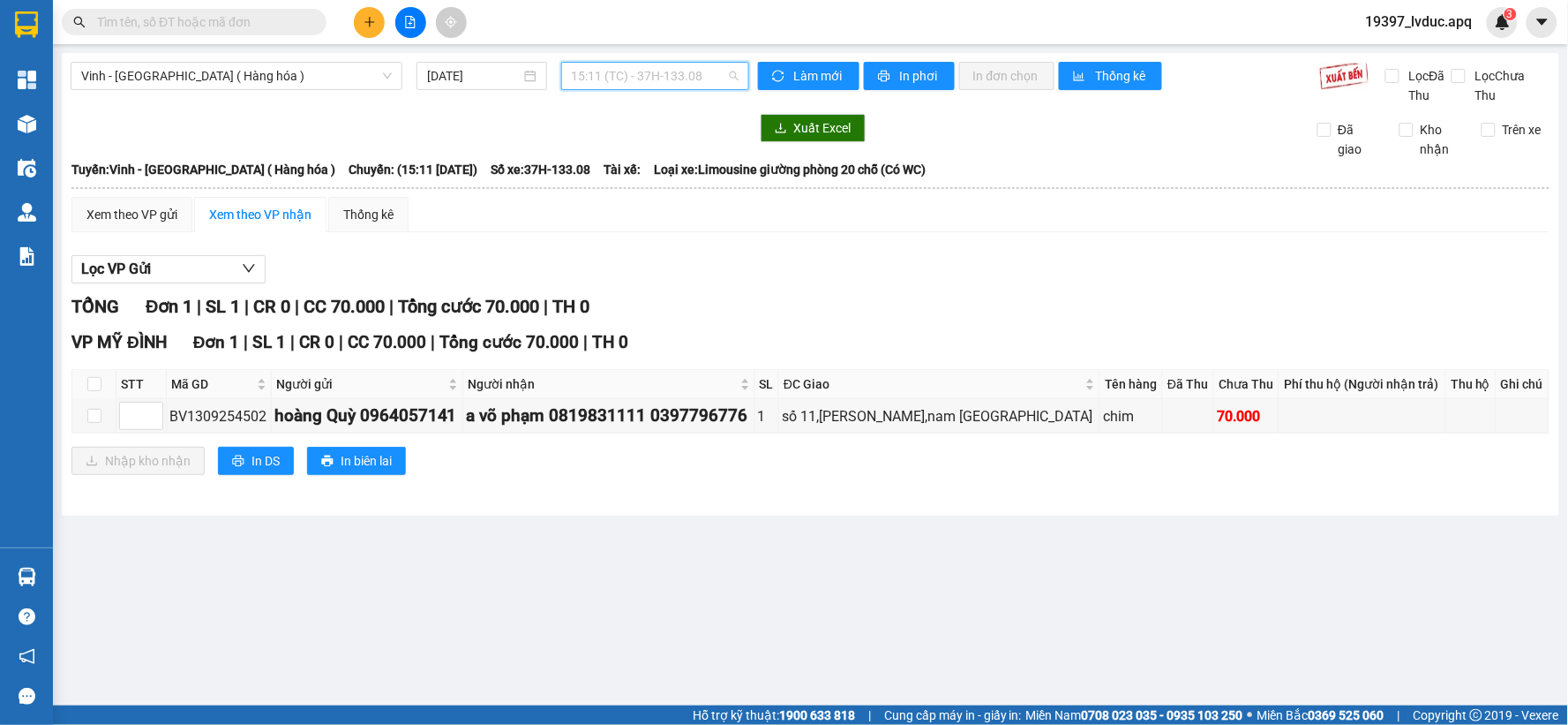
click at [659, 73] on span "15:11 (TC) - 37H-133.08" at bounding box center [655, 76] width 167 height 27
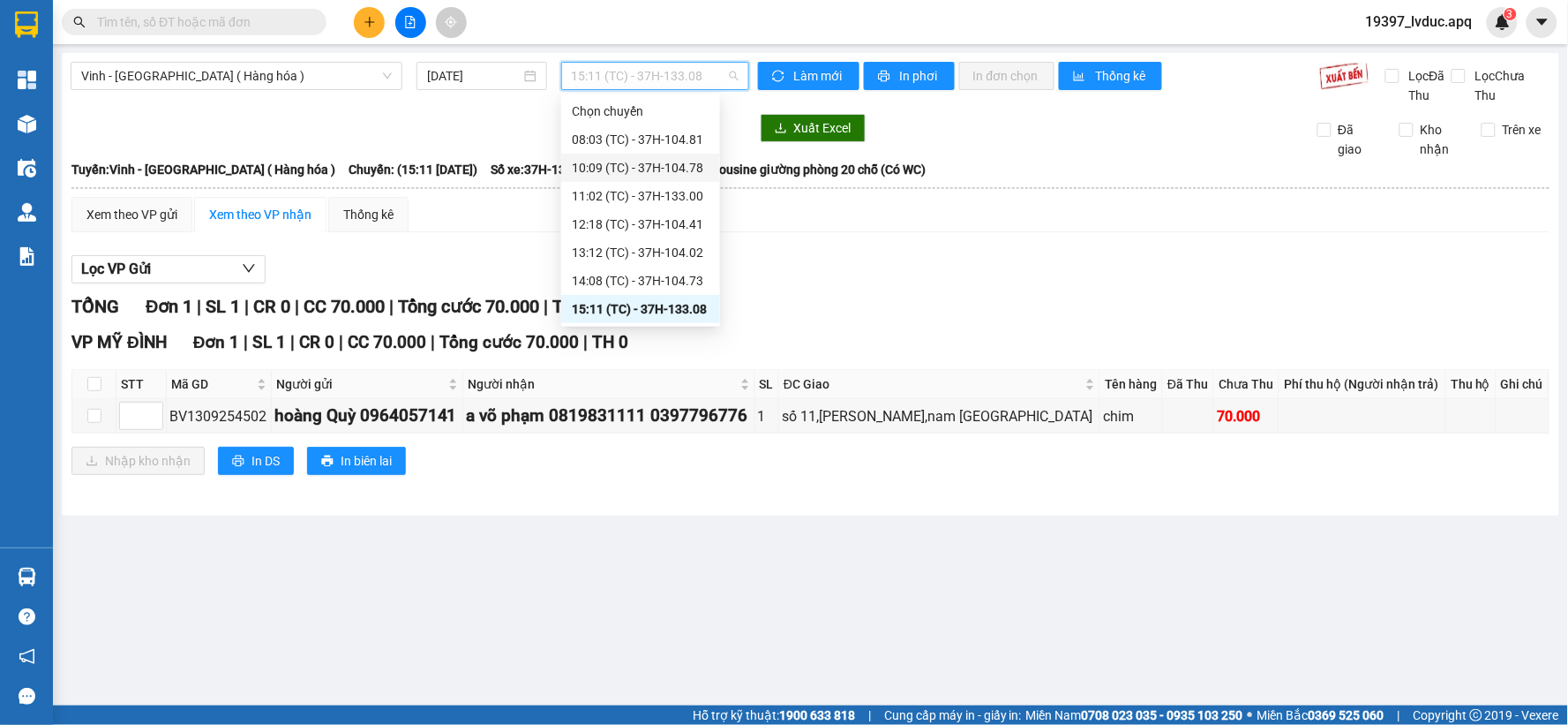
click at [678, 174] on div "10:09 (TC) - 37H-104.78" at bounding box center [641, 168] width 138 height 19
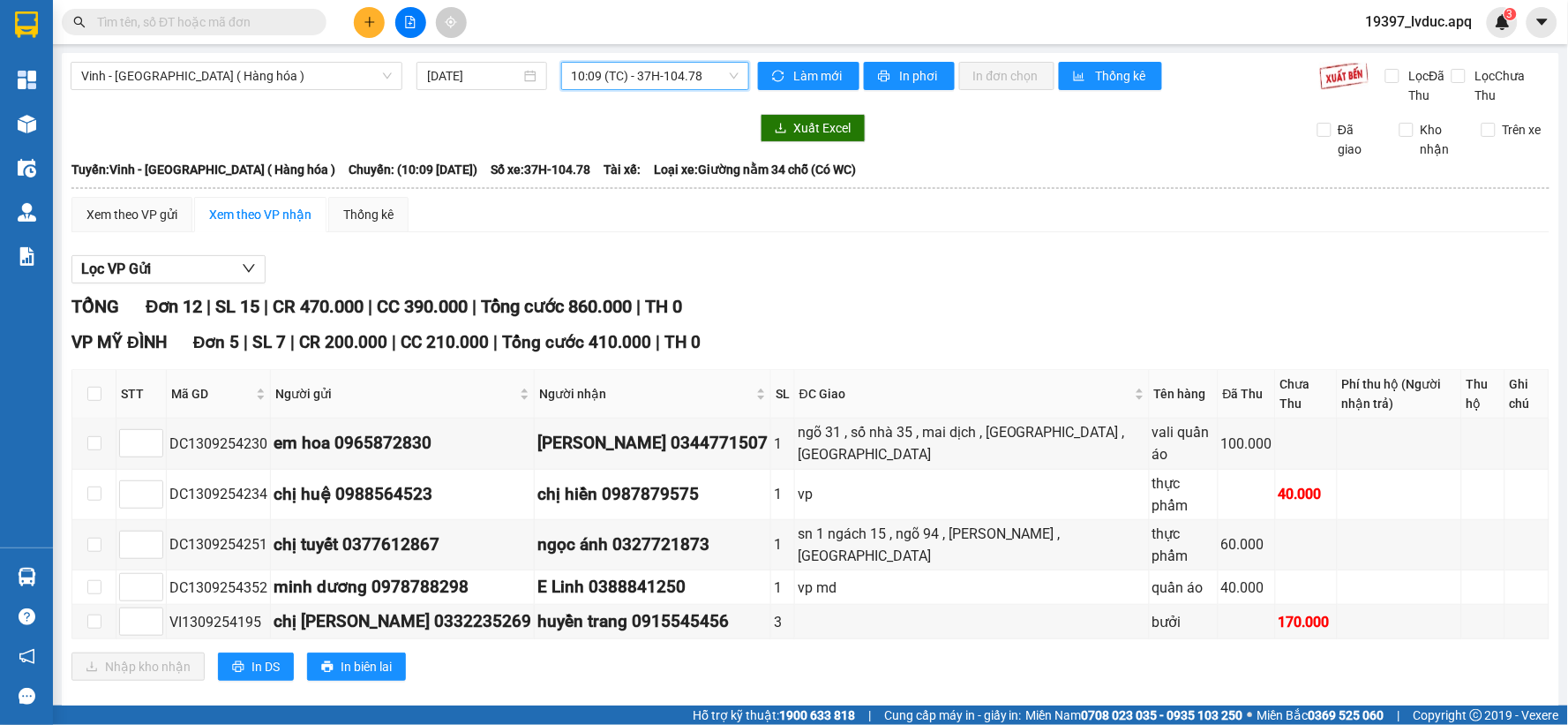
click at [704, 77] on span "10:09 (TC) - 37H-104.78" at bounding box center [655, 76] width 167 height 27
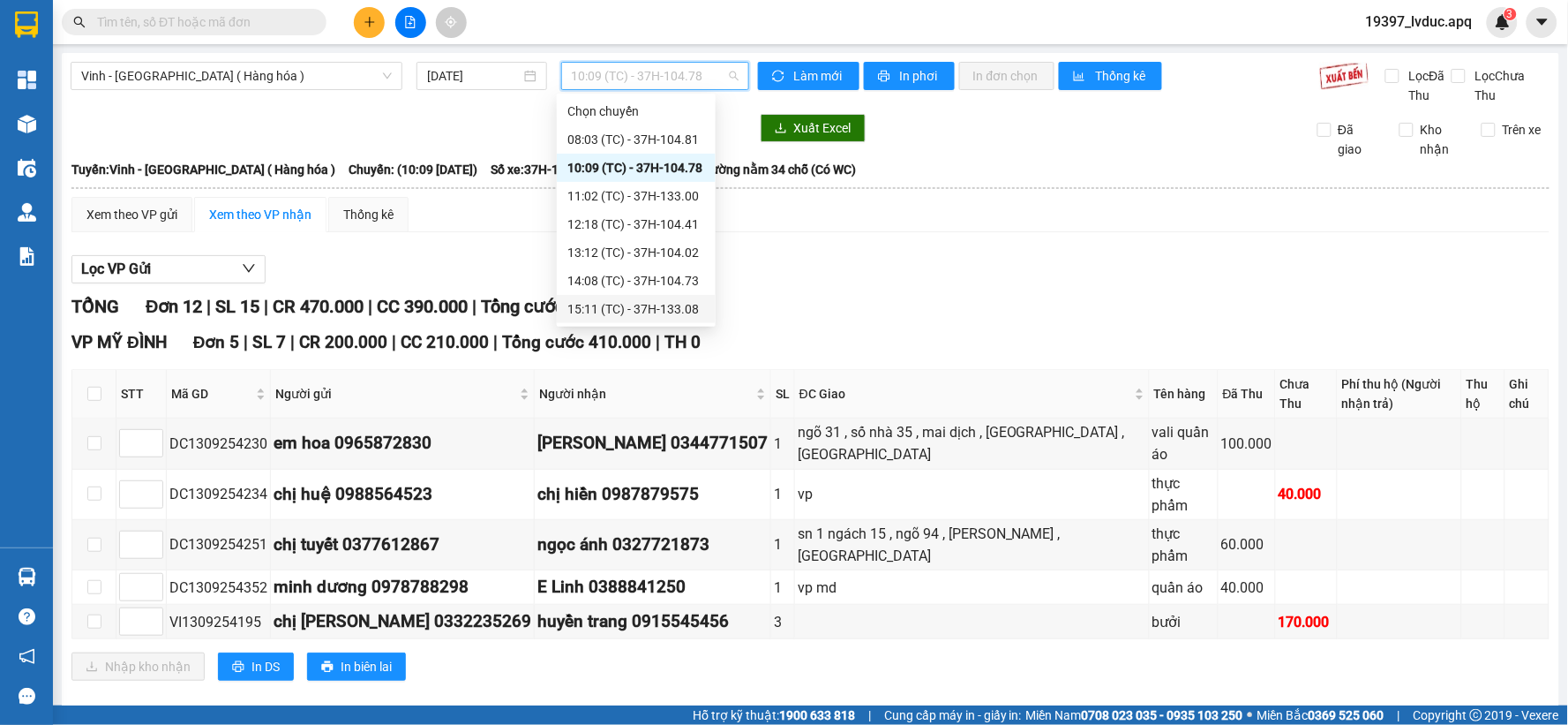
click at [675, 310] on div "15:11 (TC) - 37H-133.08" at bounding box center [636, 309] width 138 height 19
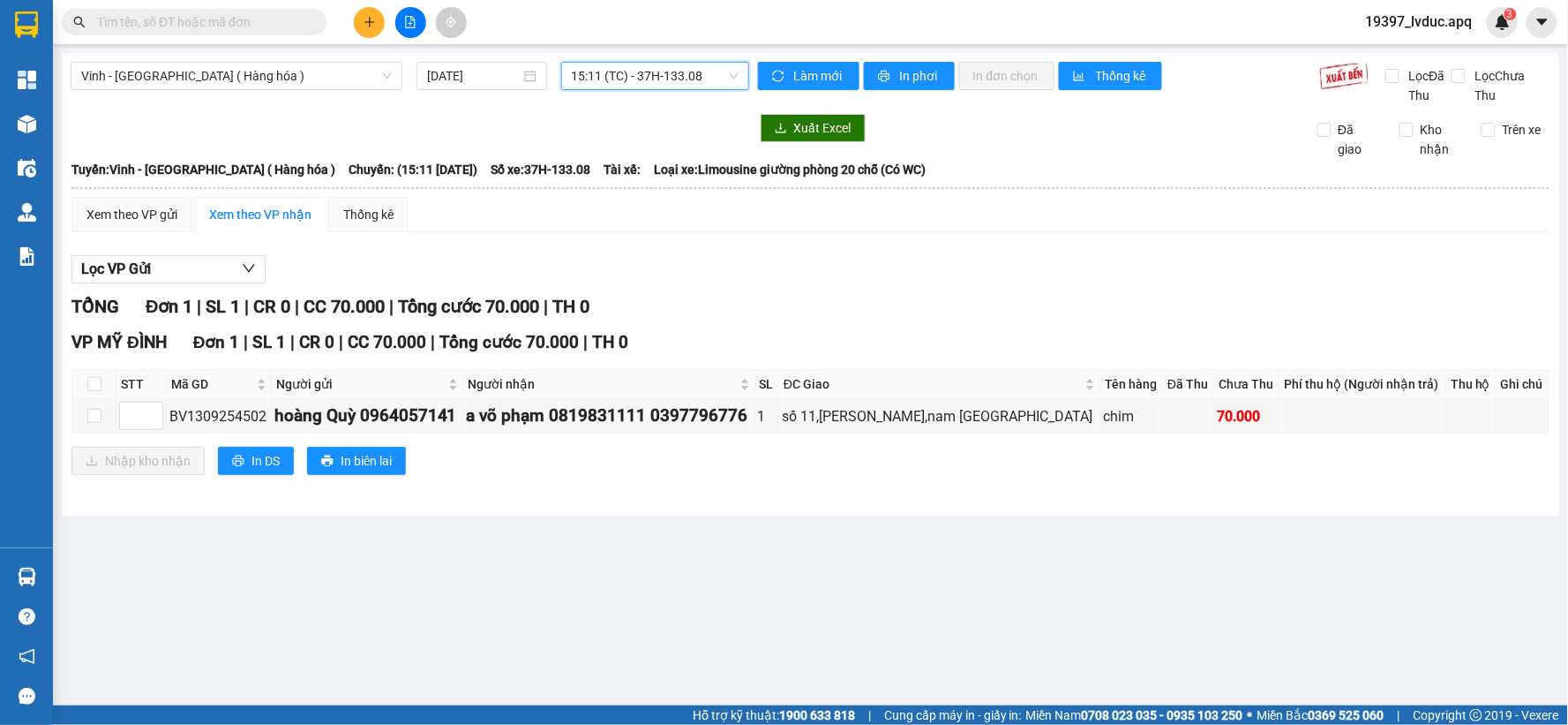
click at [708, 78] on span "15:11 (TC) - 37H-133.08" at bounding box center [655, 76] width 167 height 27
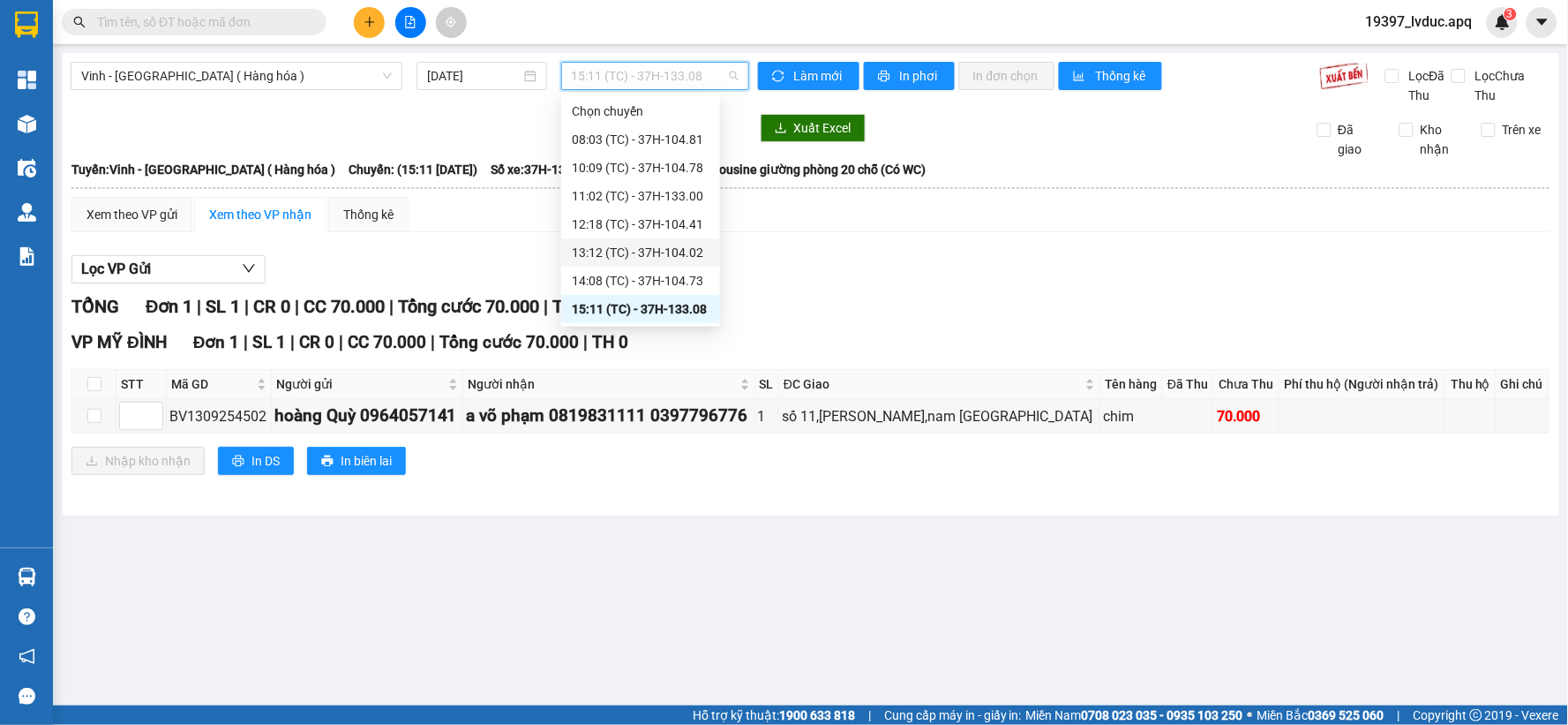
click at [687, 249] on div "13:12 (TC) - 37H-104.02" at bounding box center [641, 253] width 138 height 19
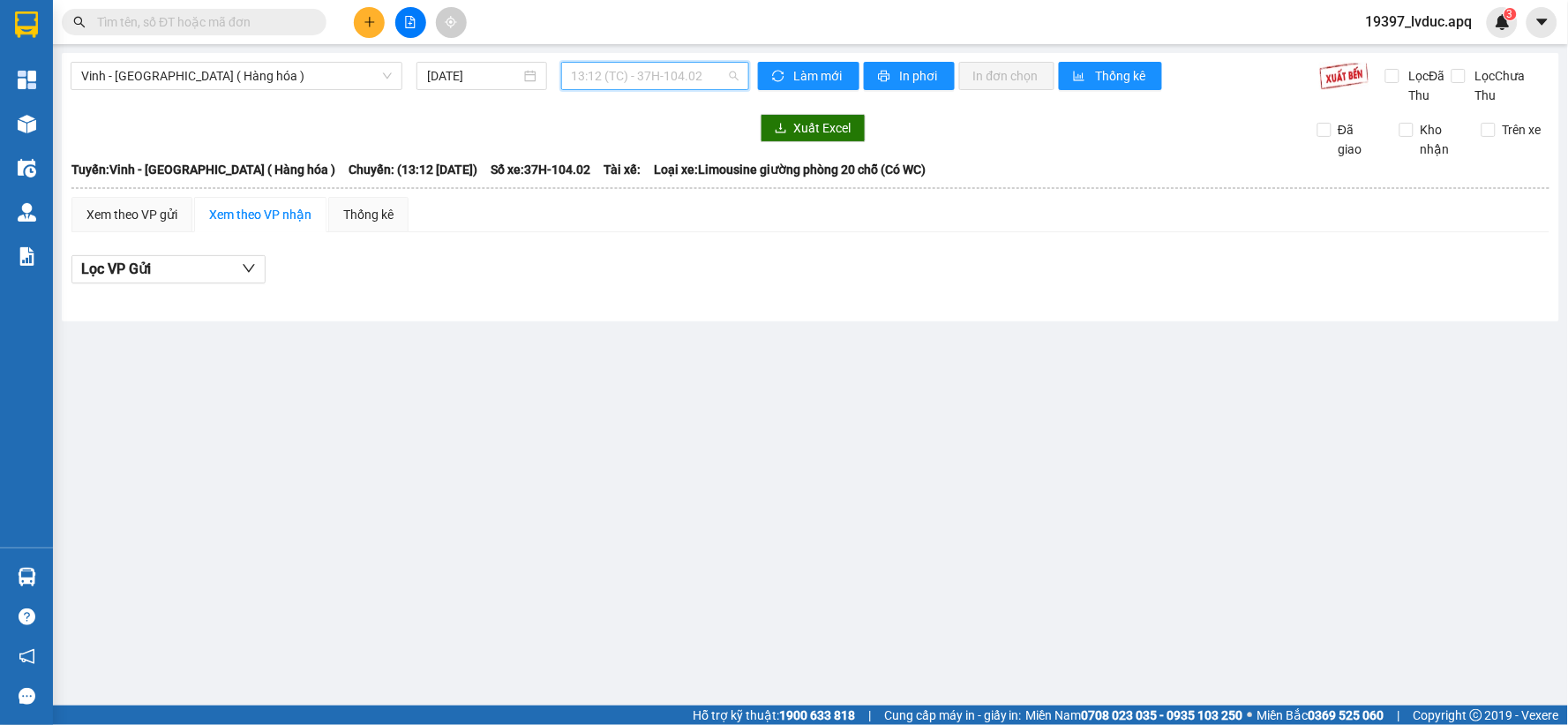
click at [698, 78] on span "13:12 (TC) - 37H-104.02" at bounding box center [655, 76] width 167 height 27
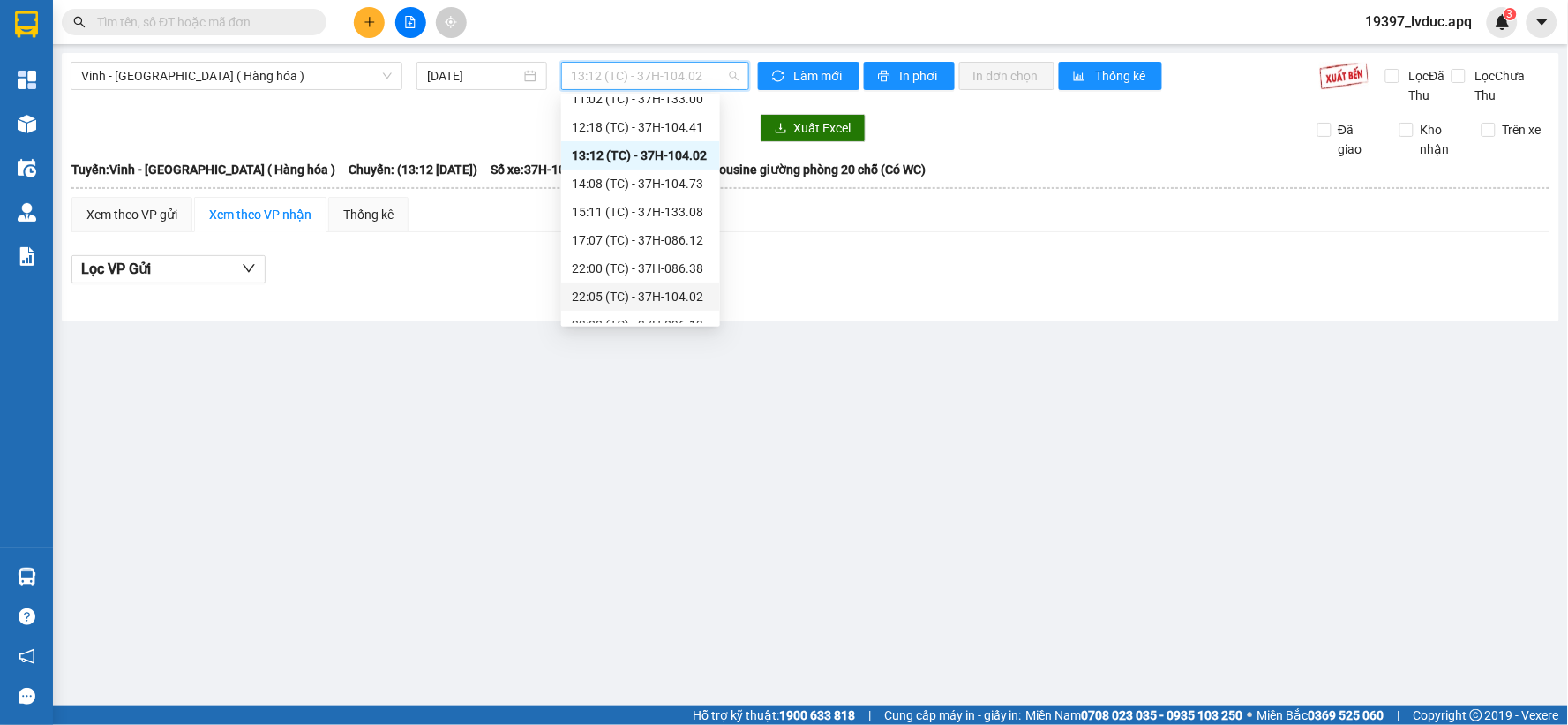
scroll to position [98, 0]
click at [689, 223] on div "15:11 (TC) - 37H-133.08" at bounding box center [641, 211] width 159 height 28
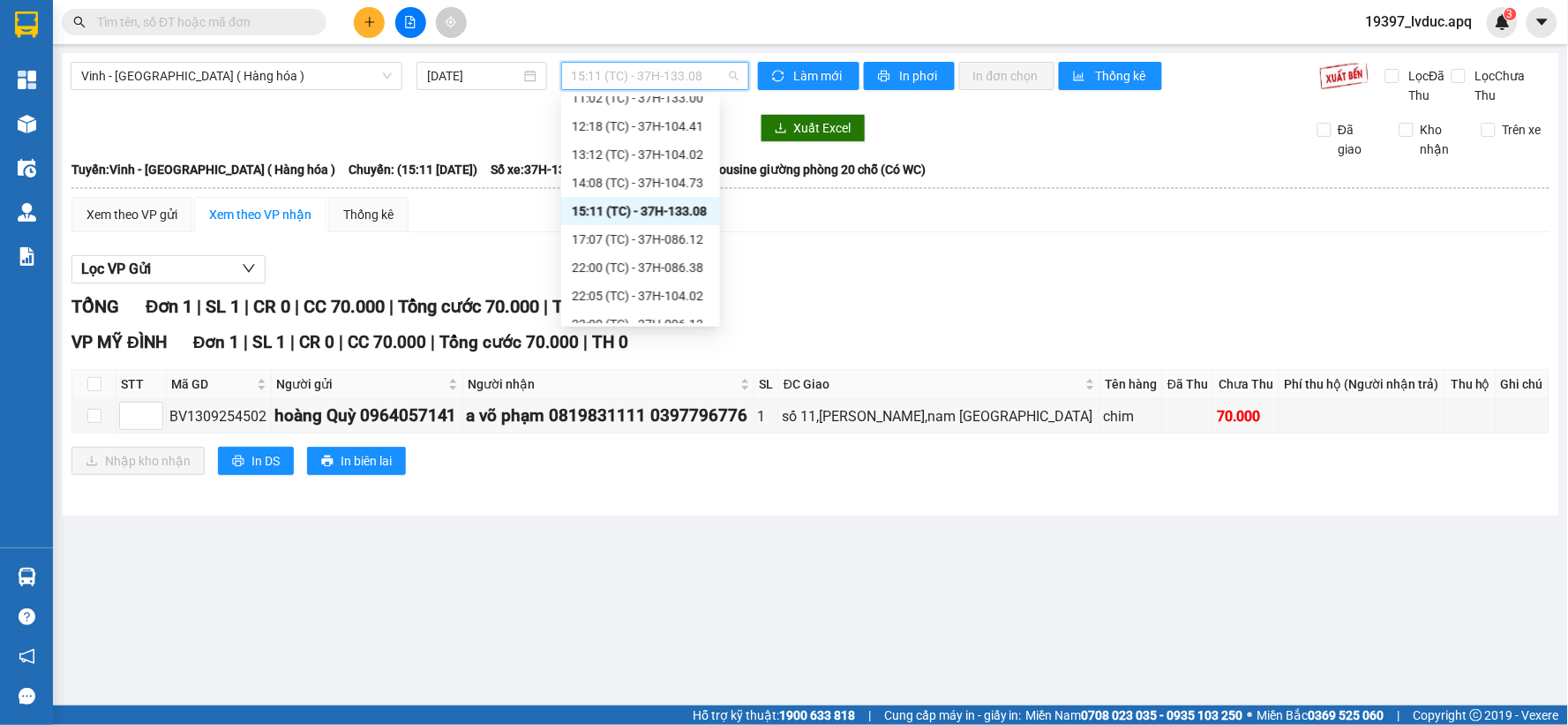
click at [642, 75] on span "15:11 (TC) - 37H-133.08" at bounding box center [655, 76] width 167 height 27
click at [668, 180] on div "14:08 (TC) - 37H-104.73" at bounding box center [641, 183] width 138 height 19
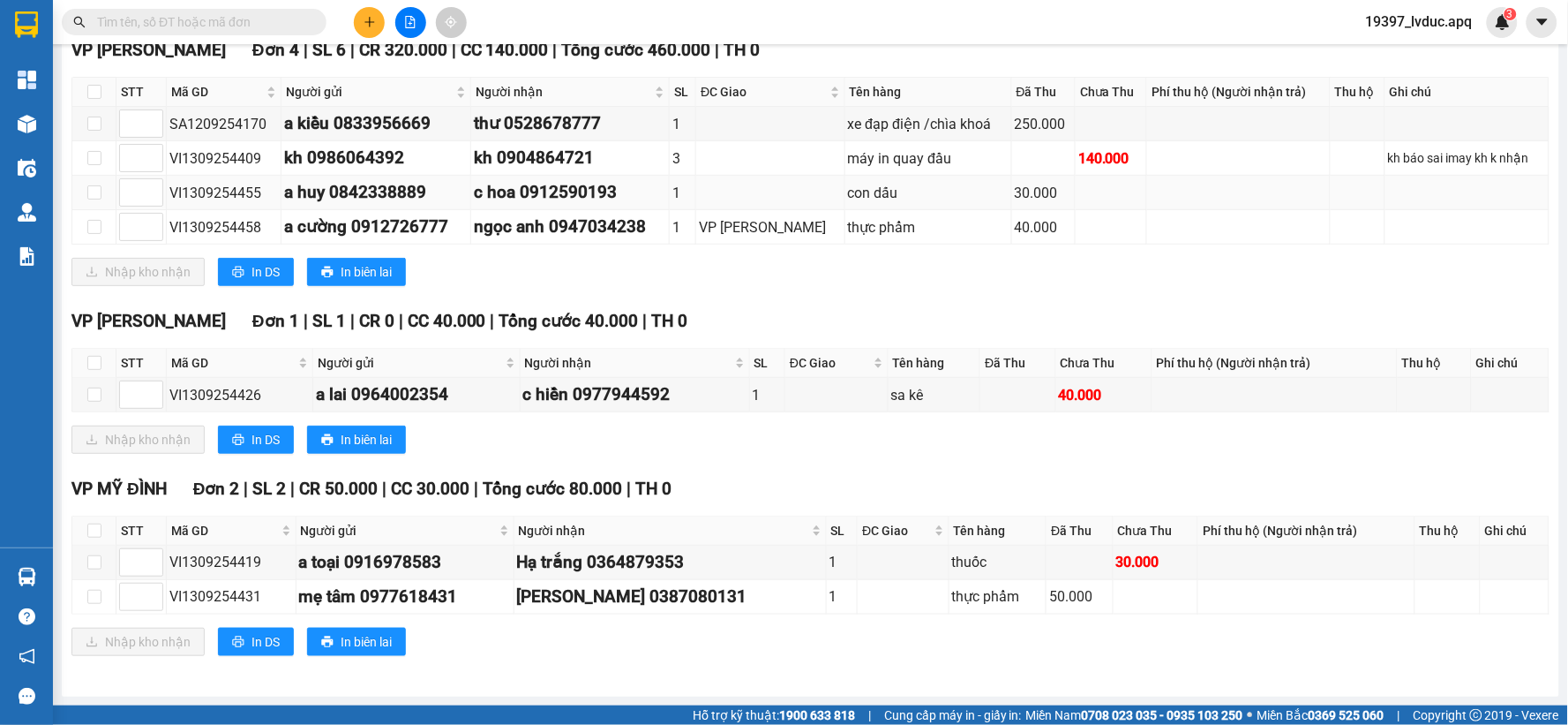
scroll to position [294, 0]
